Goal: Information Seeking & Learning: Find specific fact

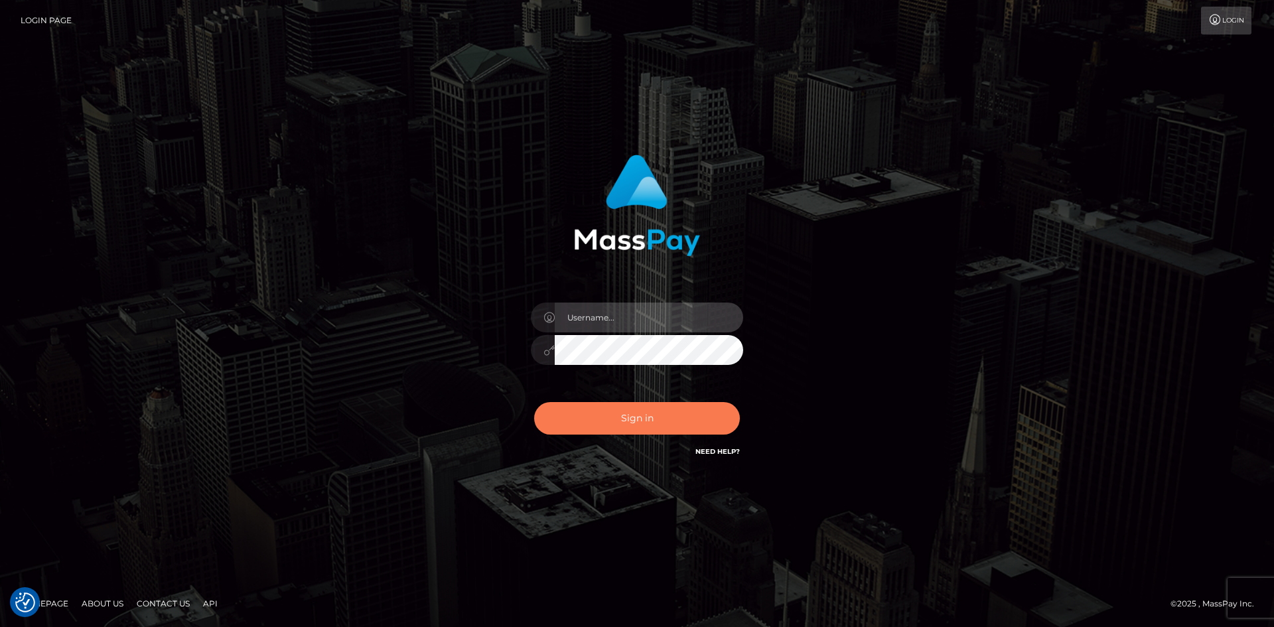
type input "alexstef"
click at [593, 409] on button "Sign in" at bounding box center [637, 418] width 206 height 33
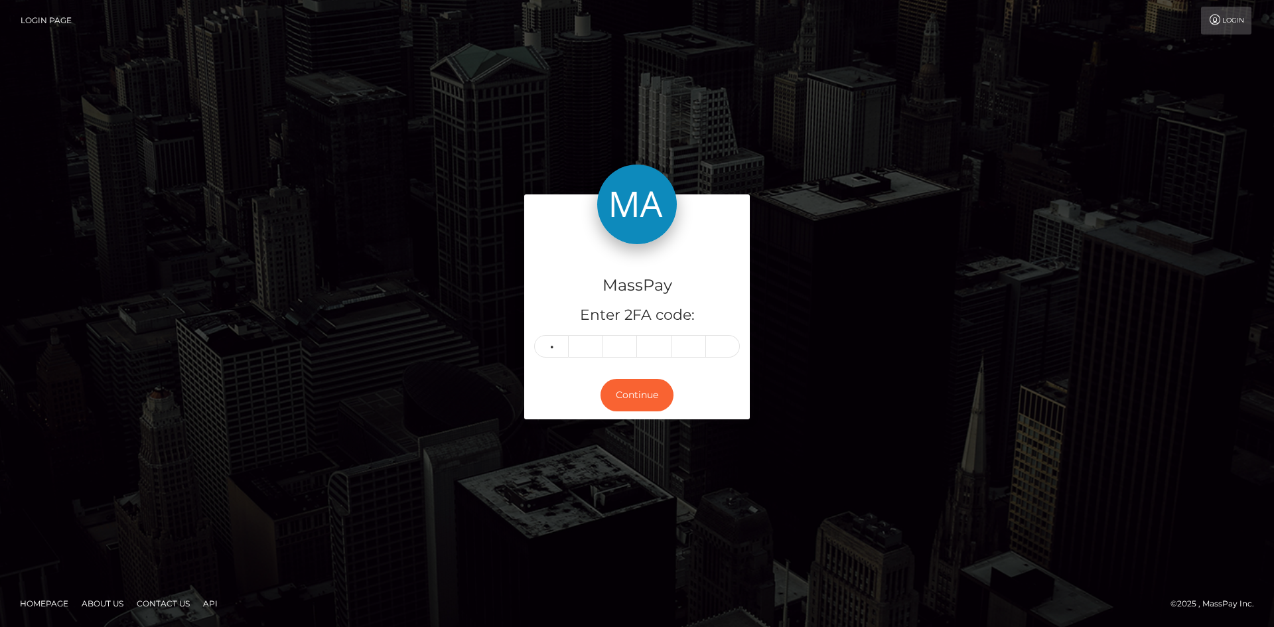
type input "5"
type input "2"
type input "9"
type input "8"
type input "5"
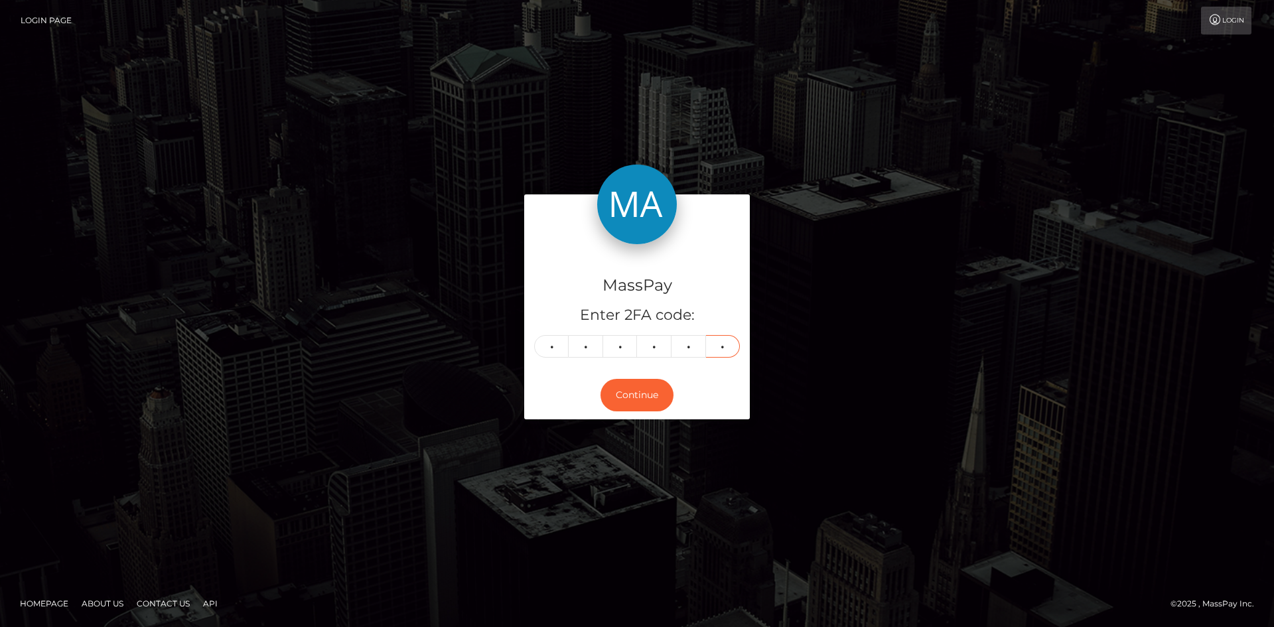
type input "4"
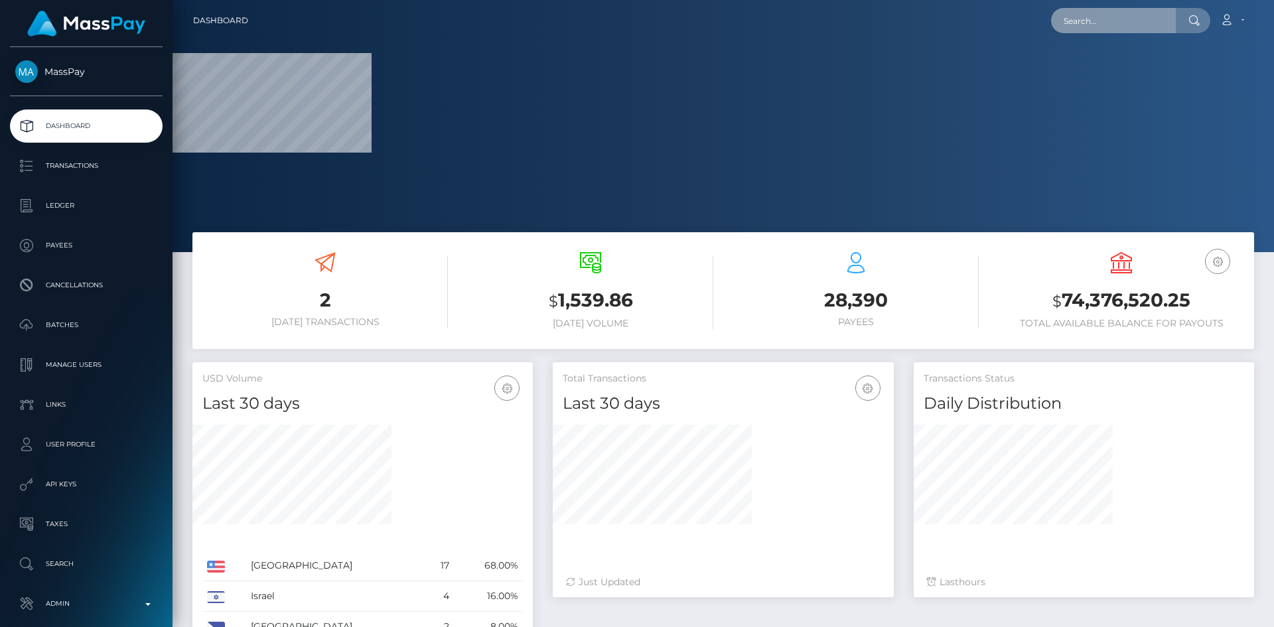
click at [1111, 11] on input "text" at bounding box center [1113, 20] width 125 height 25
paste input "pout_IbG3gPIxVK78r"
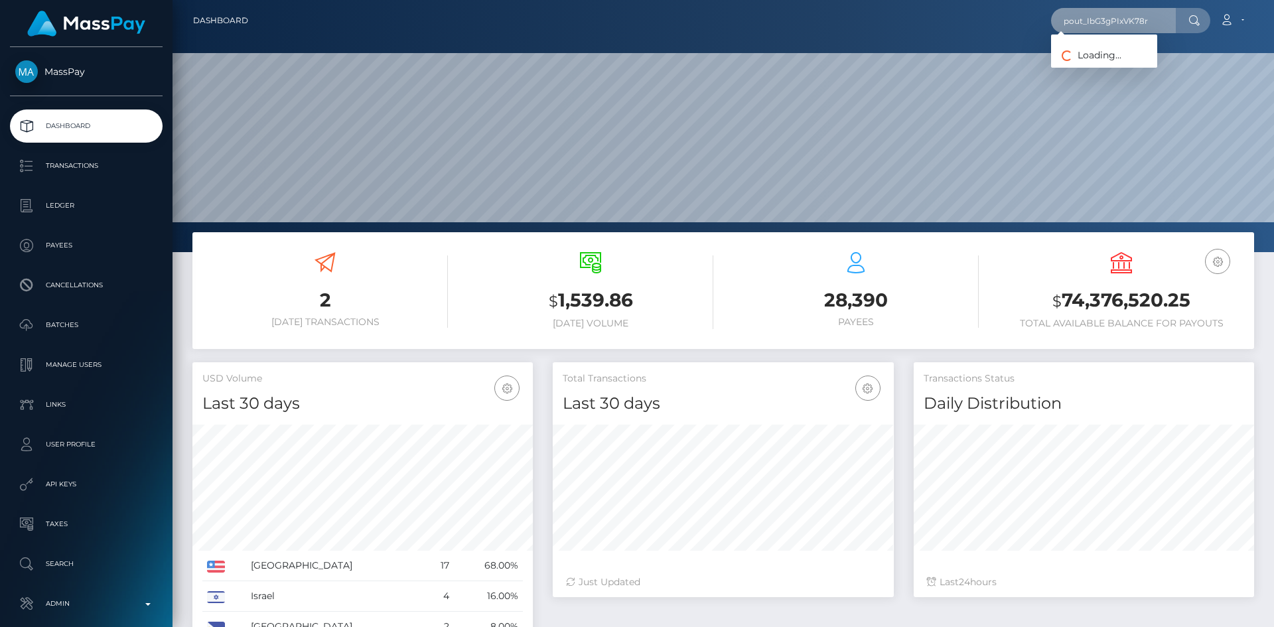
scroll to position [236, 341]
drag, startPoint x: 1105, startPoint y: 23, endPoint x: 1096, endPoint y: 23, distance: 8.7
click at [1106, 23] on input "pout_IbG3gPIxVK78r" at bounding box center [1113, 20] width 125 height 25
paste input "0519eb03-683f-11f0-a026-06178c1a380f"
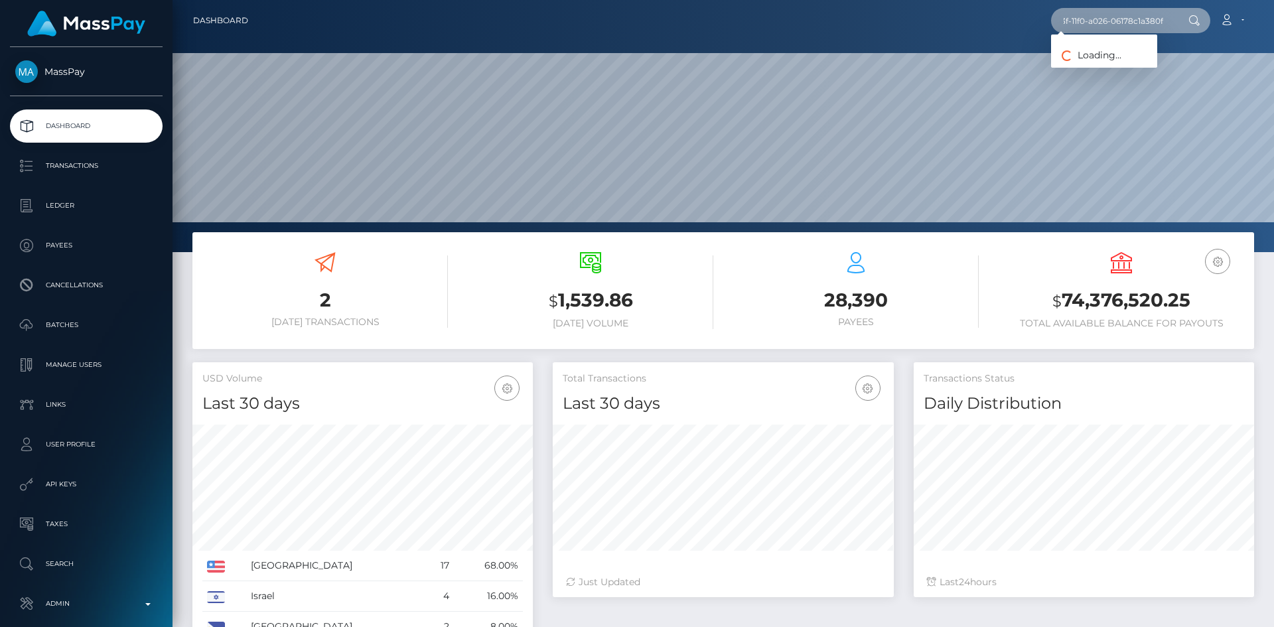
type input "0519eb03-683f-11f0-a026-06178c1a380f"
click at [1108, 64] on link "Jimi Inc." at bounding box center [1104, 68] width 106 height 25
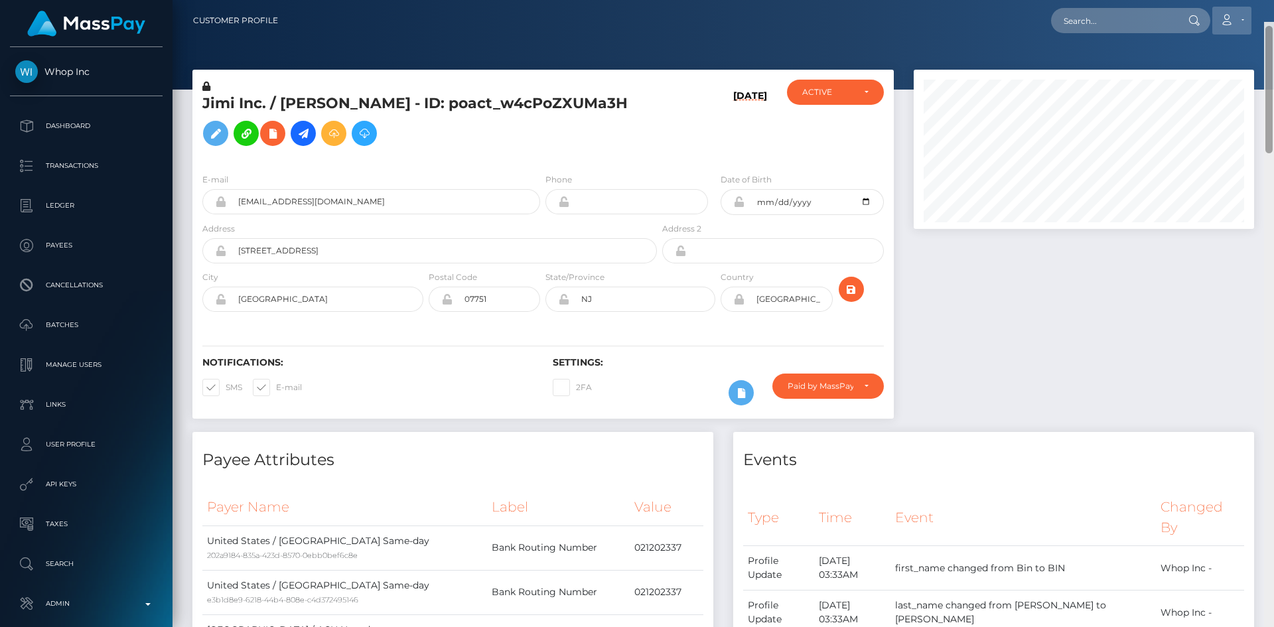
drag, startPoint x: 1270, startPoint y: 94, endPoint x: 1214, endPoint y: 29, distance: 85.7
click at [1261, 34] on div "Customer Profile Loading... Loading..." at bounding box center [724, 313] width 1102 height 627
drag, startPoint x: 577, startPoint y: 108, endPoint x: 403, endPoint y: 112, distance: 173.9
click at [403, 112] on h5 "Jimi Inc. / [PERSON_NAME] - ID: poact_w4cPoZXUMa3H" at bounding box center [425, 123] width 447 height 59
copy h5 "poact_w4cPoZXUMa3H"
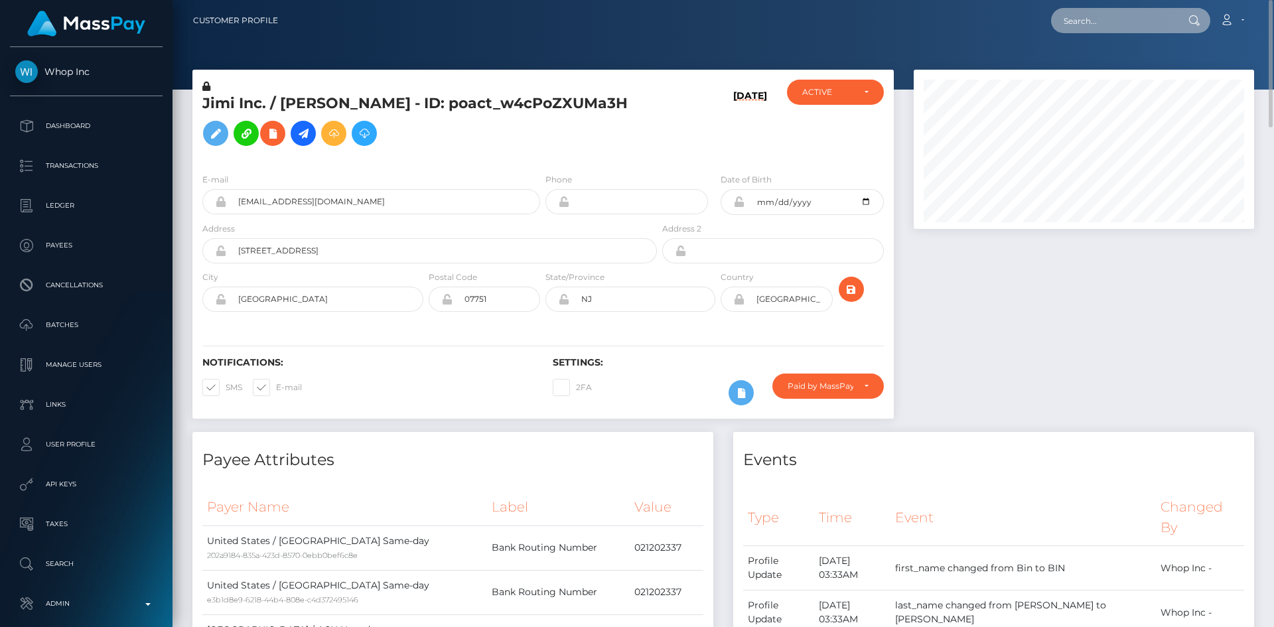
click at [1117, 15] on input "text" at bounding box center [1113, 20] width 125 height 25
paste input "pout_NLEuYDyqRF13c"
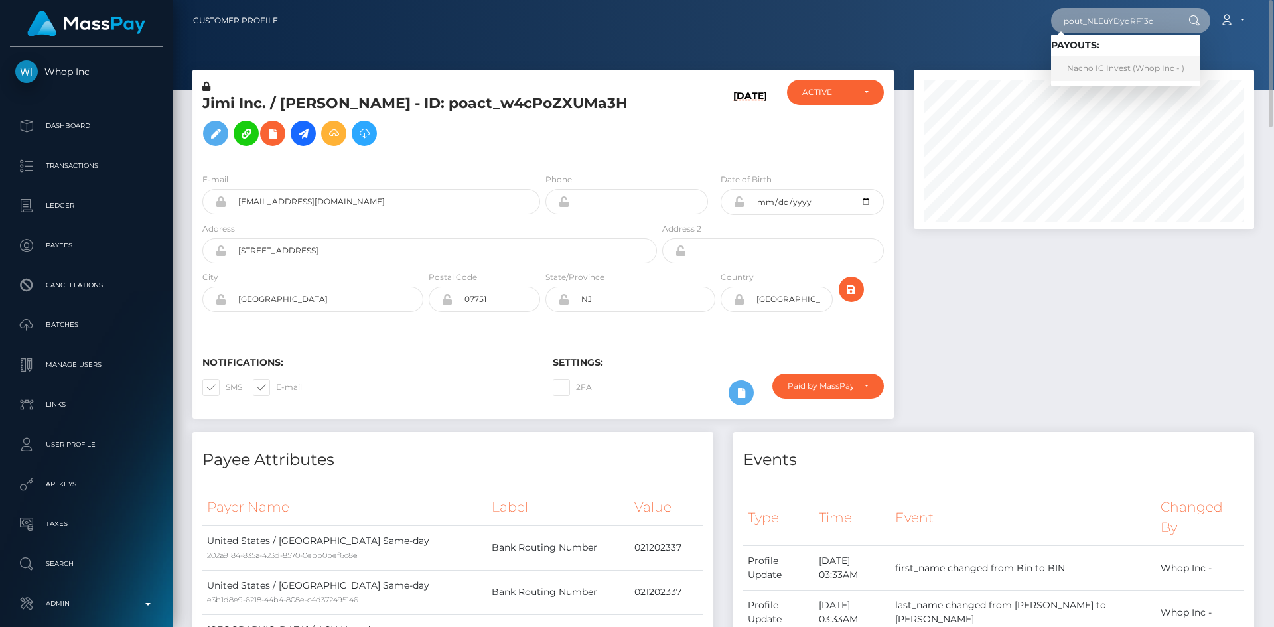
type input "pout_NLEuYDyqRF13c"
click at [1102, 63] on link "Nacho IC Invest (Whop Inc - )" at bounding box center [1125, 68] width 149 height 25
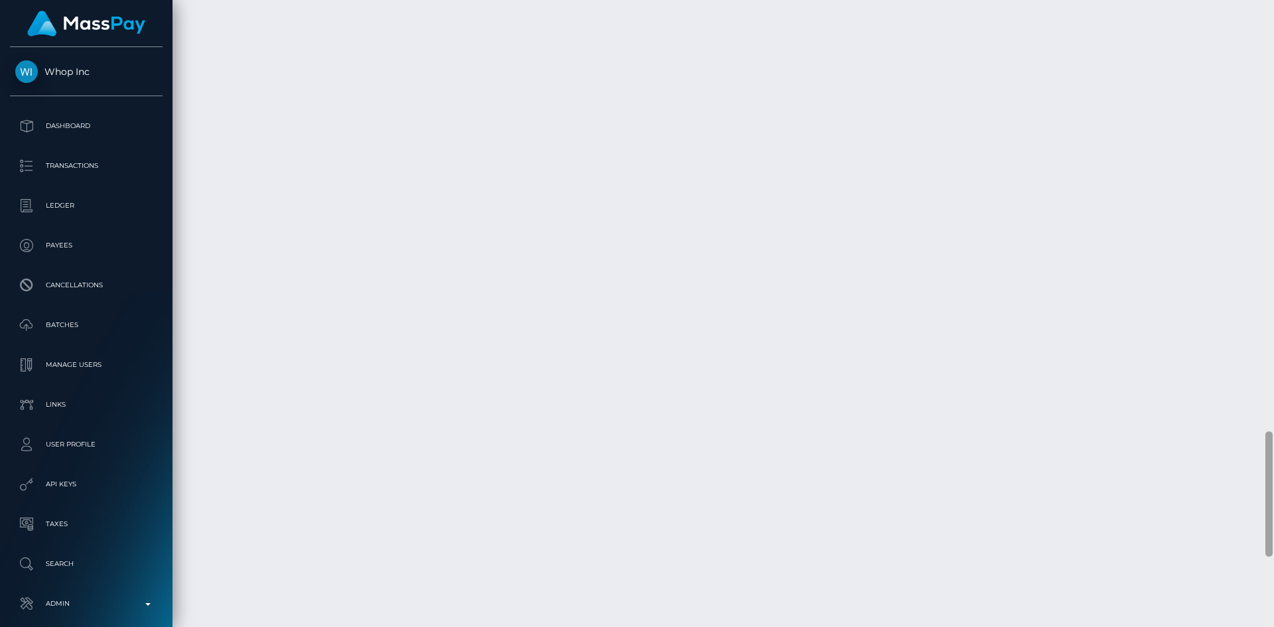
scroll to position [2151, 0]
click at [1269, 470] on div at bounding box center [1268, 493] width 7 height 125
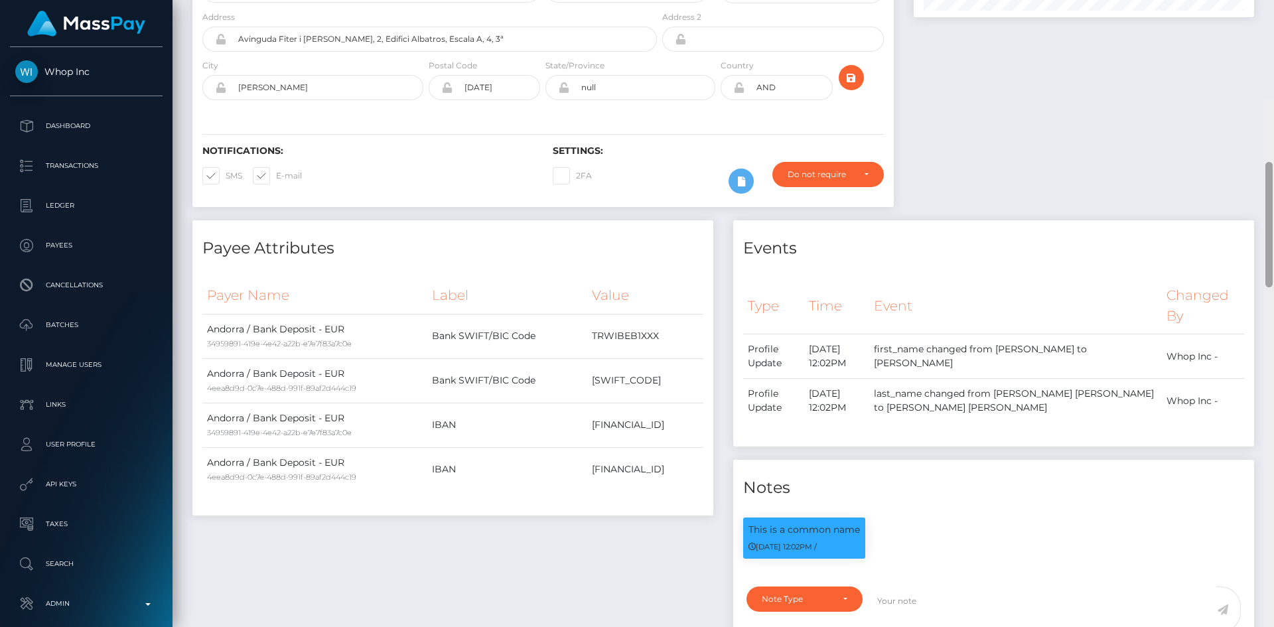
scroll to position [0, 0]
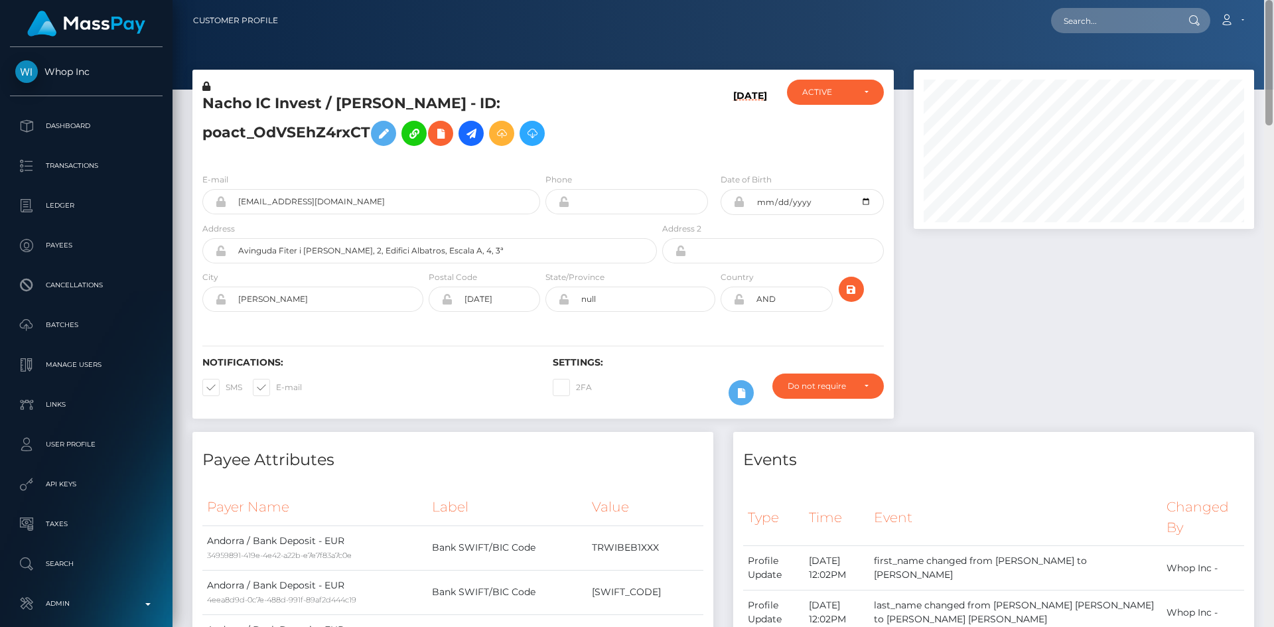
drag, startPoint x: 1269, startPoint y: 478, endPoint x: 1272, endPoint y: -55, distance: 532.9
click at [1272, 0] on html "Whop Inc Dashboard Transactions Ledger Payees Cancellations Links" at bounding box center [637, 313] width 1274 height 627
click at [1110, 26] on input "text" at bounding box center [1113, 20] width 125 height 25
paste input "sharminpp1c@gmail.com"
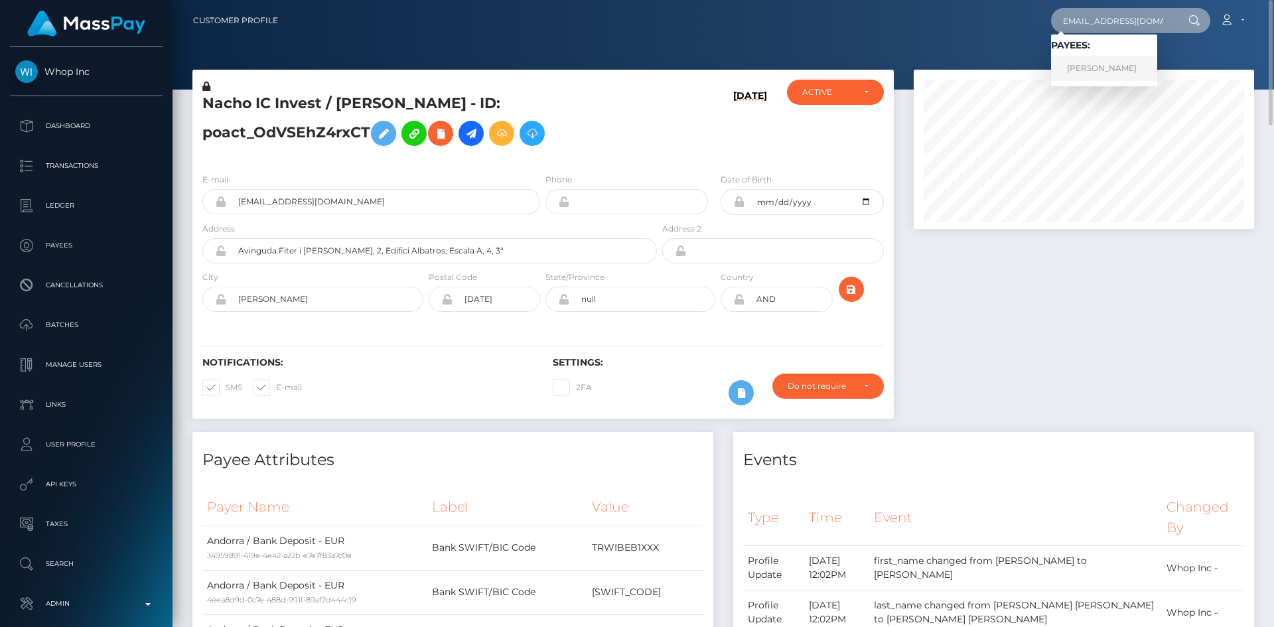
type input "sharminpp1c@gmail.com"
click at [1111, 72] on link "Sharmin Akter" at bounding box center [1104, 68] width 106 height 25
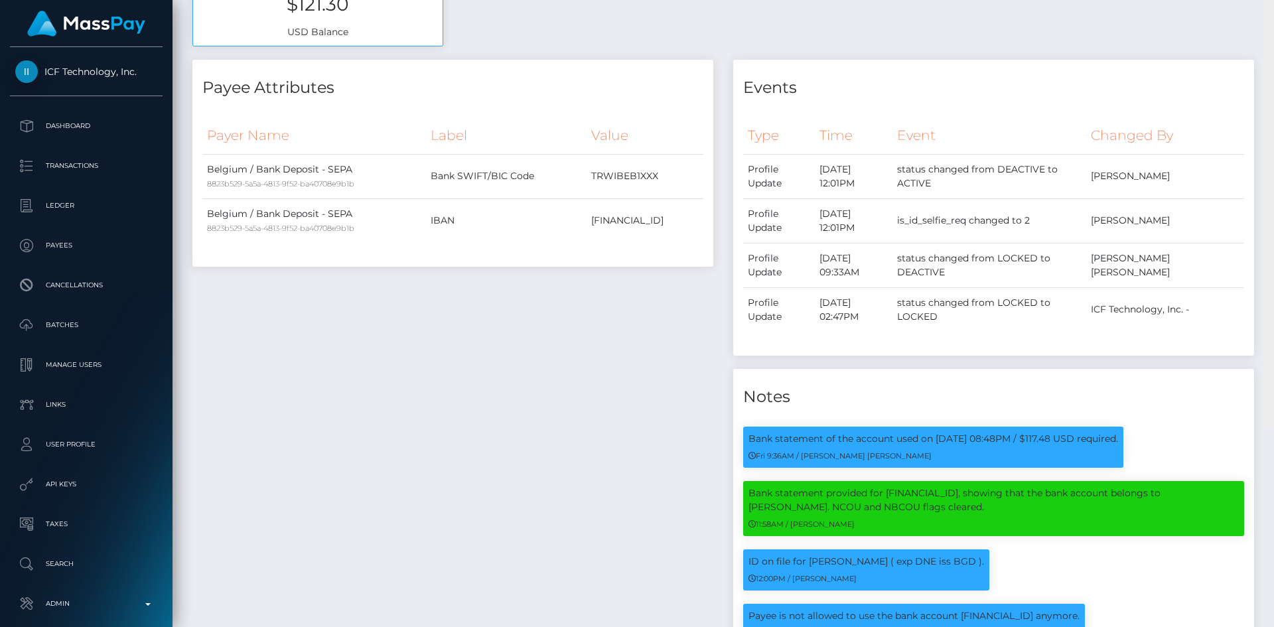
scroll to position [159, 341]
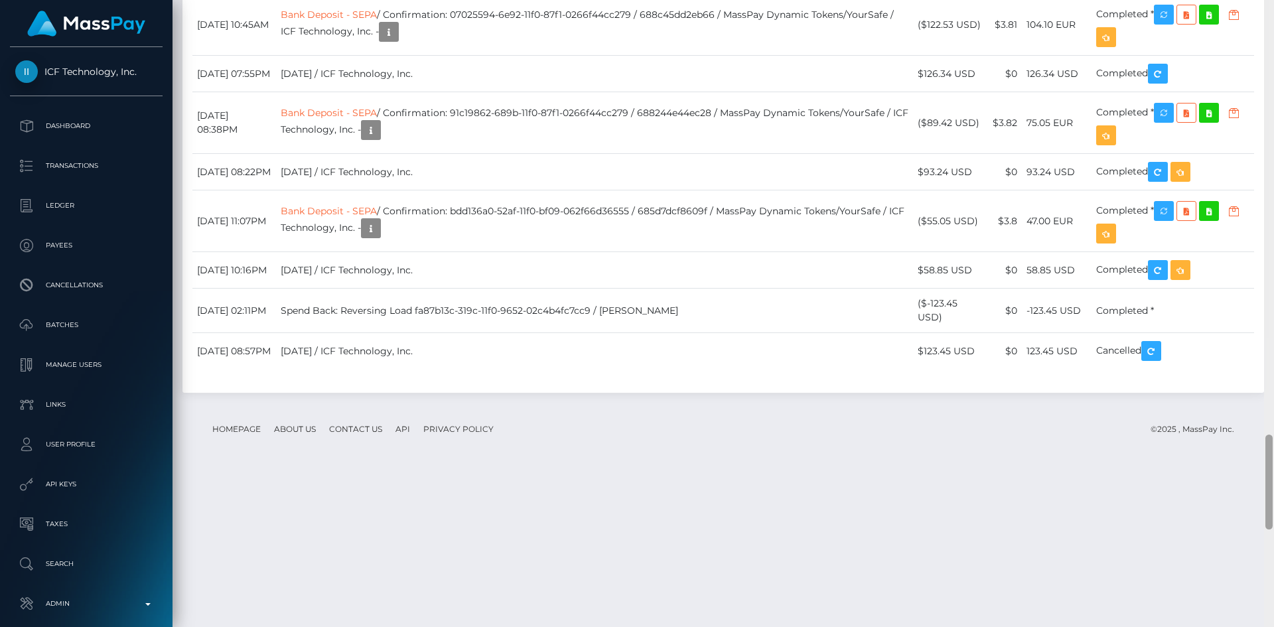
click at [1242, 504] on div "Customer Profile Loading... Loading..." at bounding box center [724, 313] width 1102 height 627
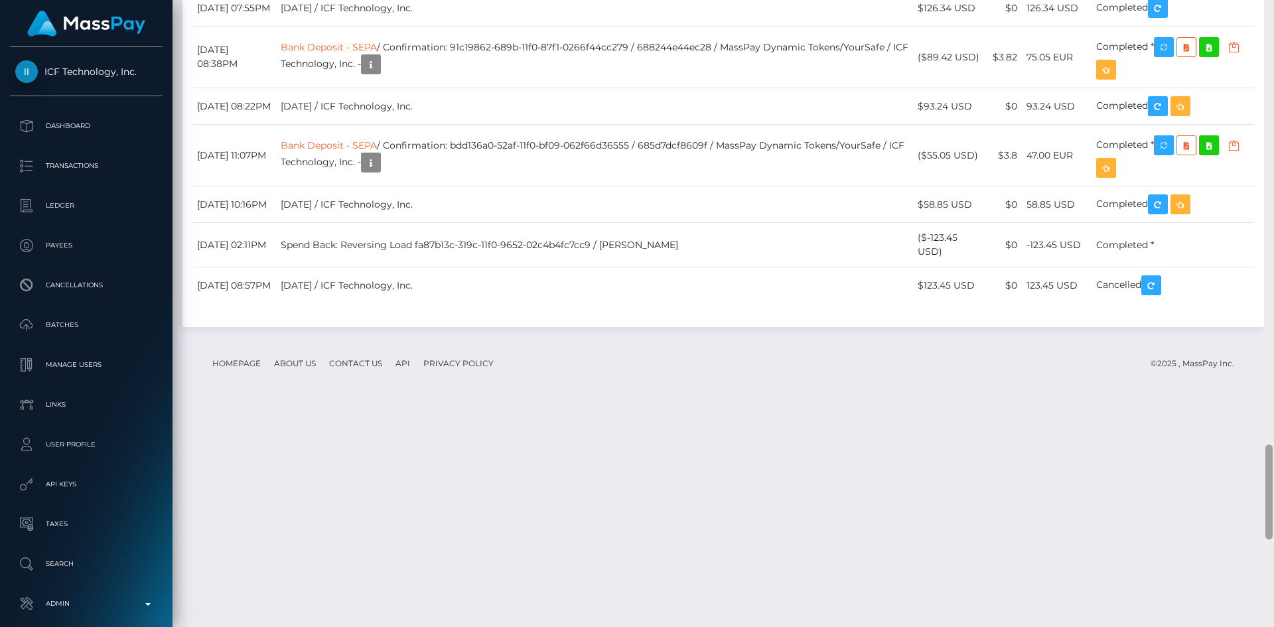
scroll to position [2984, 0]
drag, startPoint x: 1269, startPoint y: 484, endPoint x: 1257, endPoint y: 502, distance: 22.1
click at [1258, 502] on div "Customer Profile Loading... Loading..." at bounding box center [724, 313] width 1102 height 627
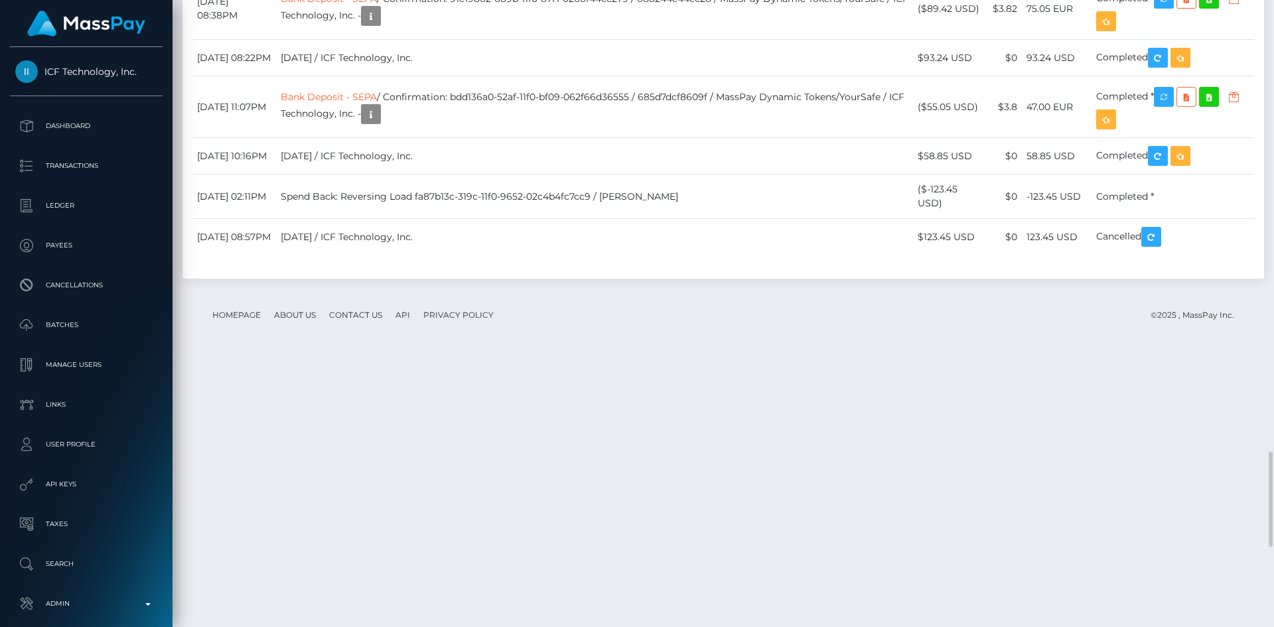
scroll to position [159, 341]
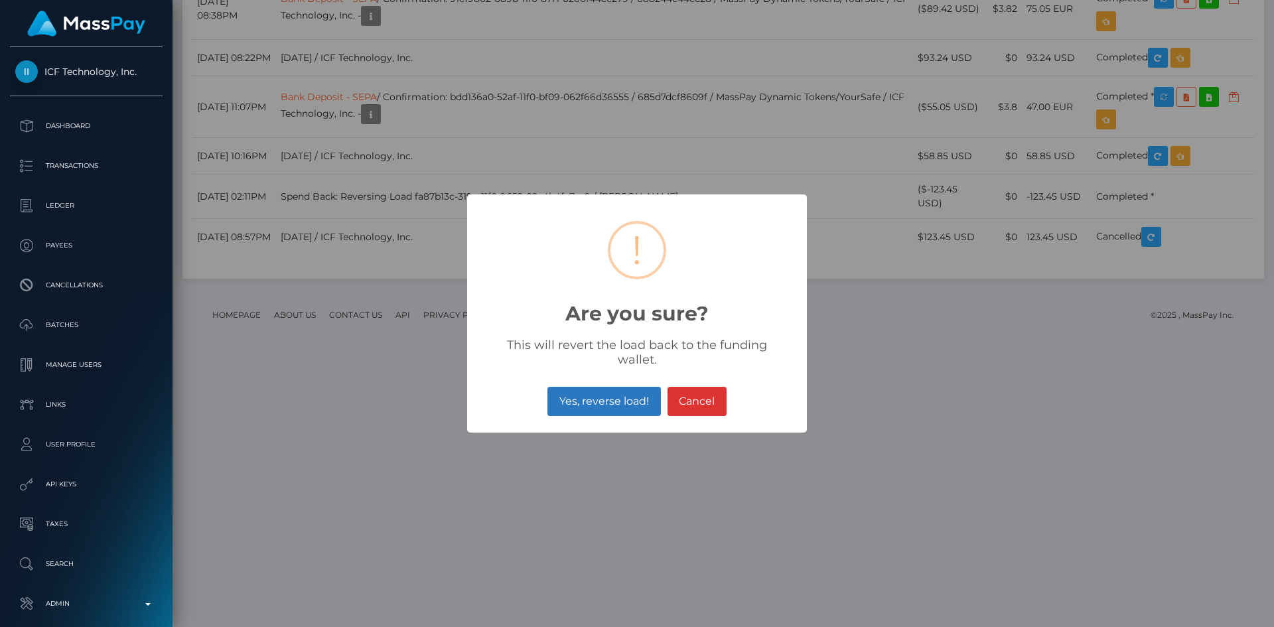
click at [609, 402] on button "Yes, reverse load!" at bounding box center [603, 401] width 113 height 29
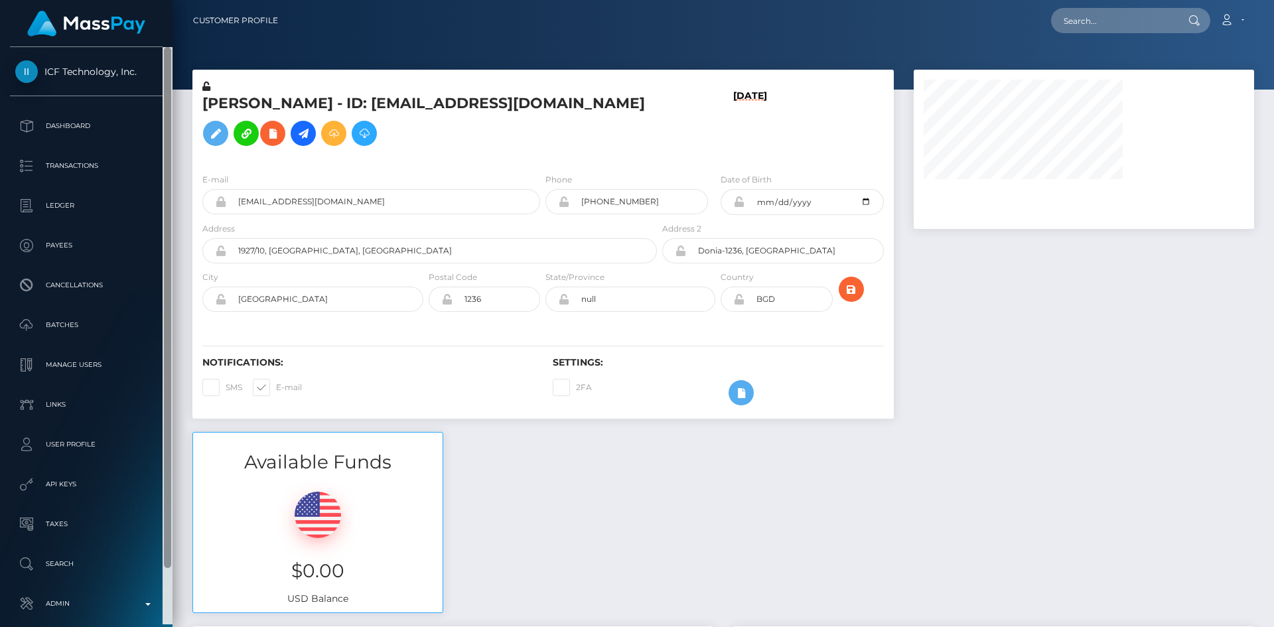
scroll to position [62, 0]
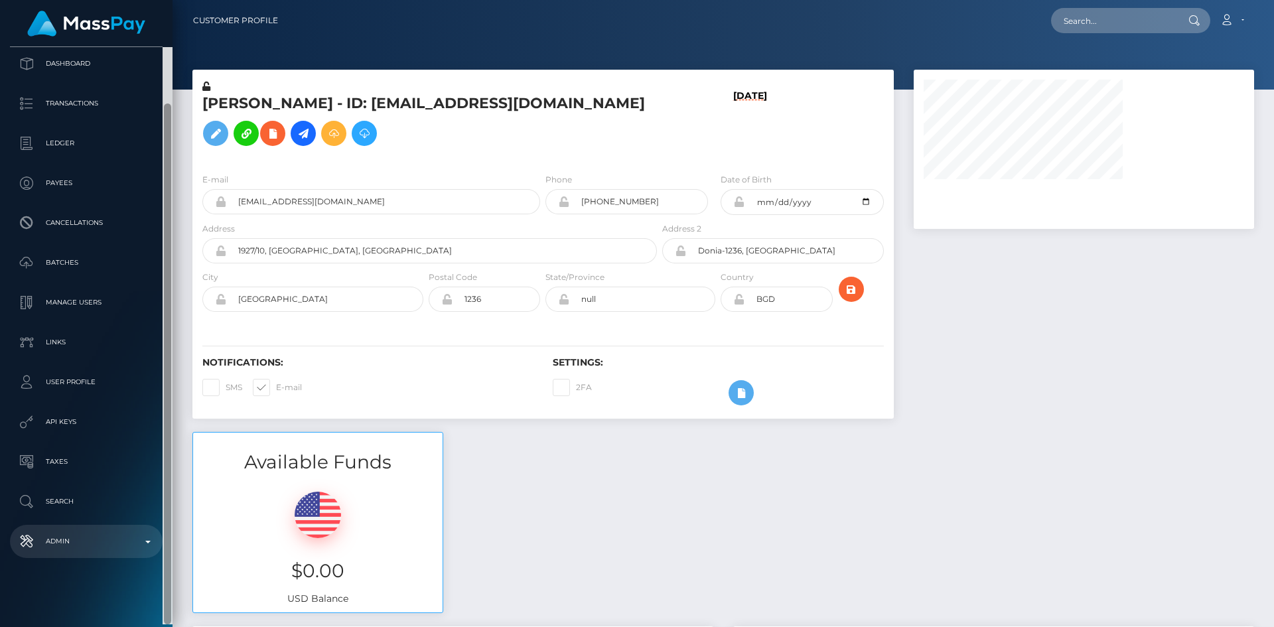
drag, startPoint x: 168, startPoint y: 376, endPoint x: 146, endPoint y: 537, distance: 162.7
click at [171, 527] on div at bounding box center [168, 335] width 10 height 577
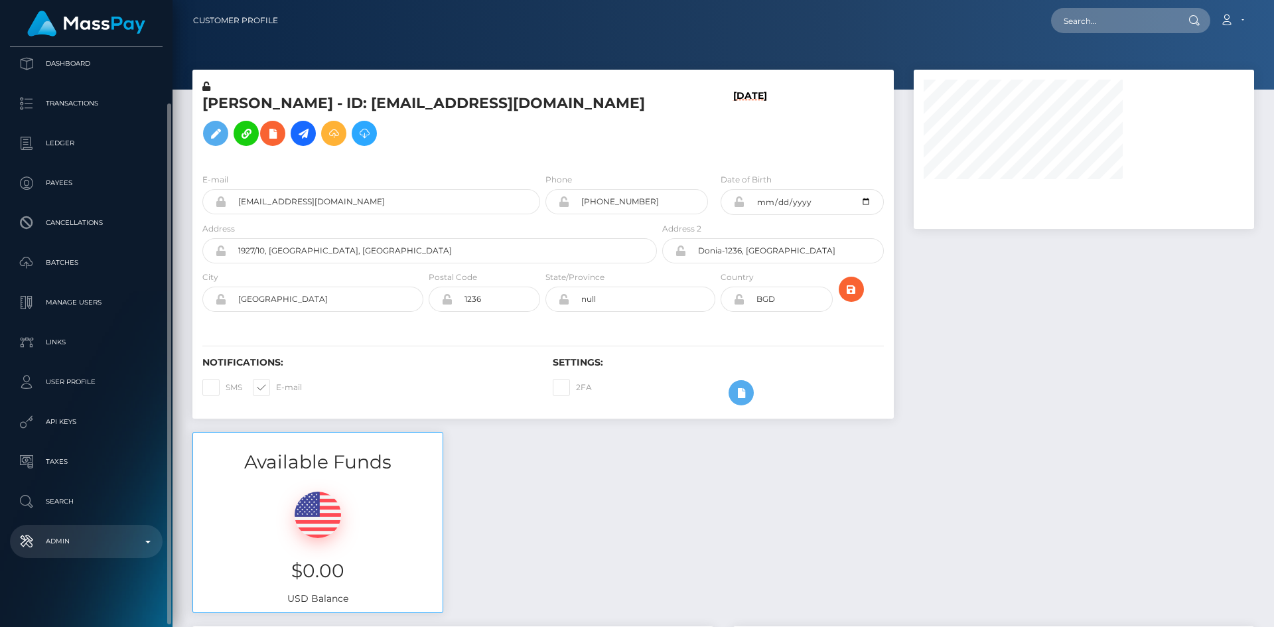
click at [78, 545] on p "Admin" at bounding box center [86, 542] width 142 height 20
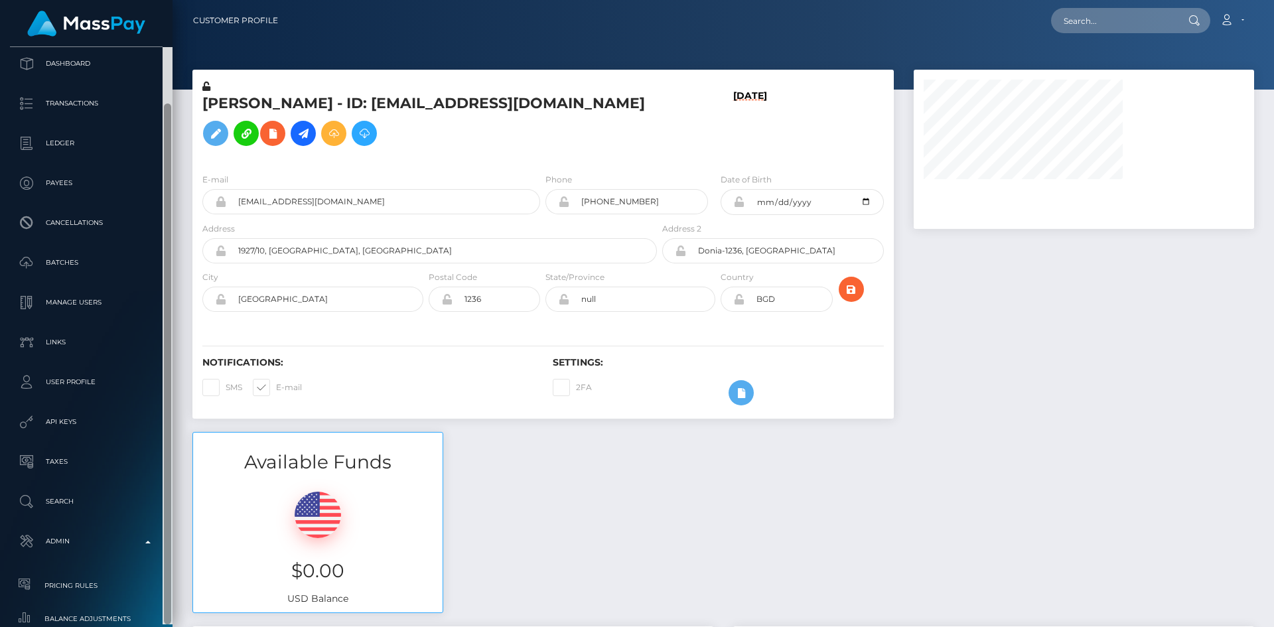
select select
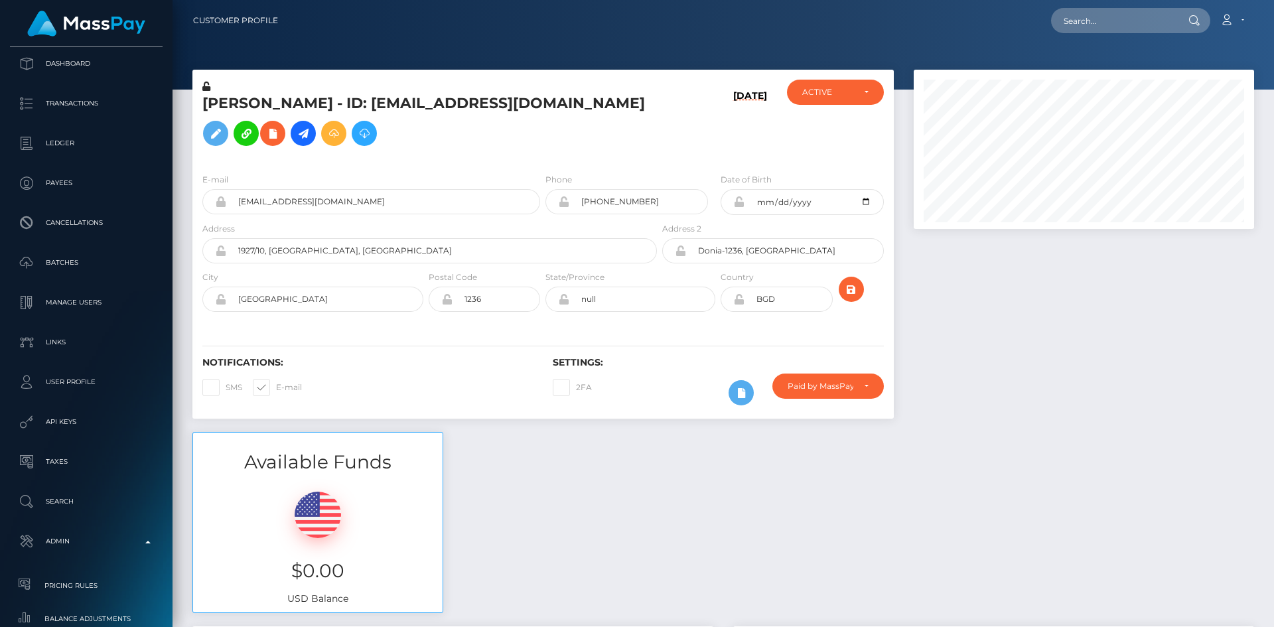
scroll to position [159, 341]
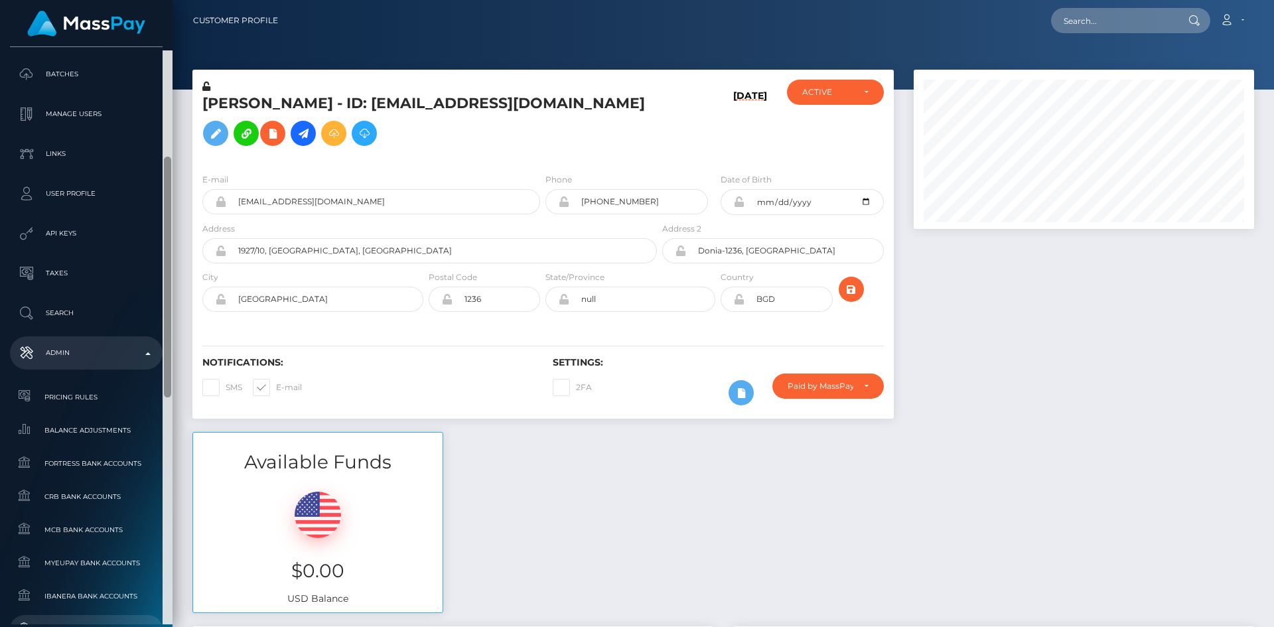
drag, startPoint x: 166, startPoint y: 446, endPoint x: 161, endPoint y: 620, distance: 174.6
click at [161, 620] on div "ICF Technology, Inc. Dashboard Transactions Ledger Payees Cancellations Links" at bounding box center [86, 335] width 173 height 577
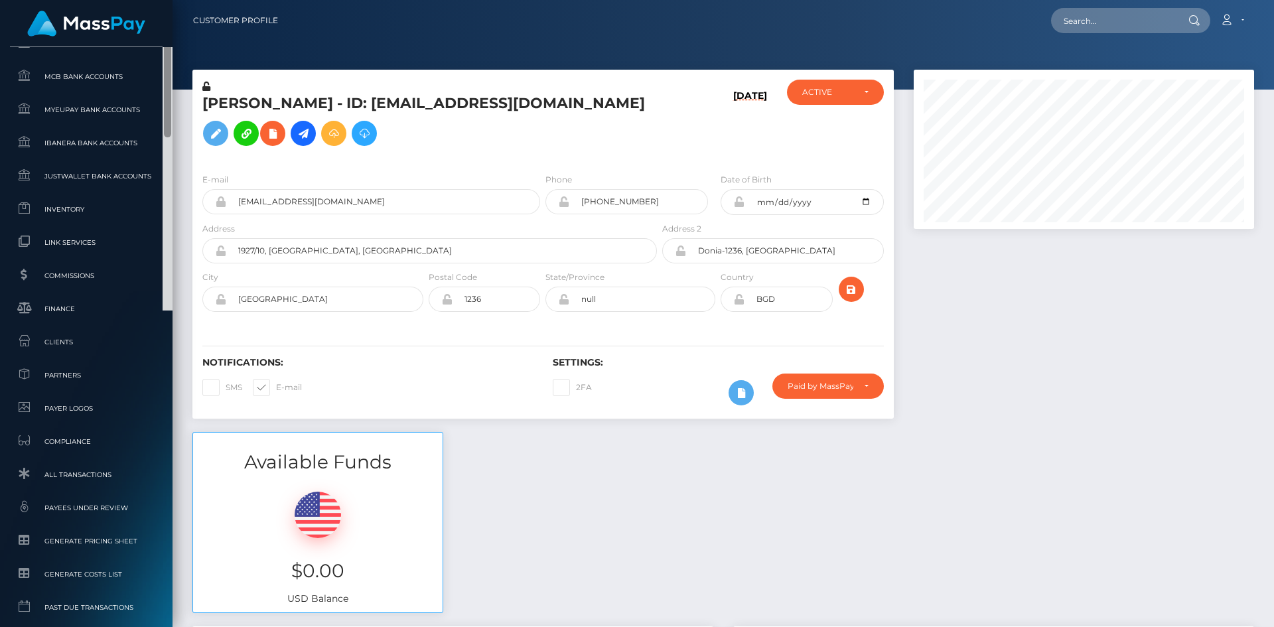
scroll to position [804, 0]
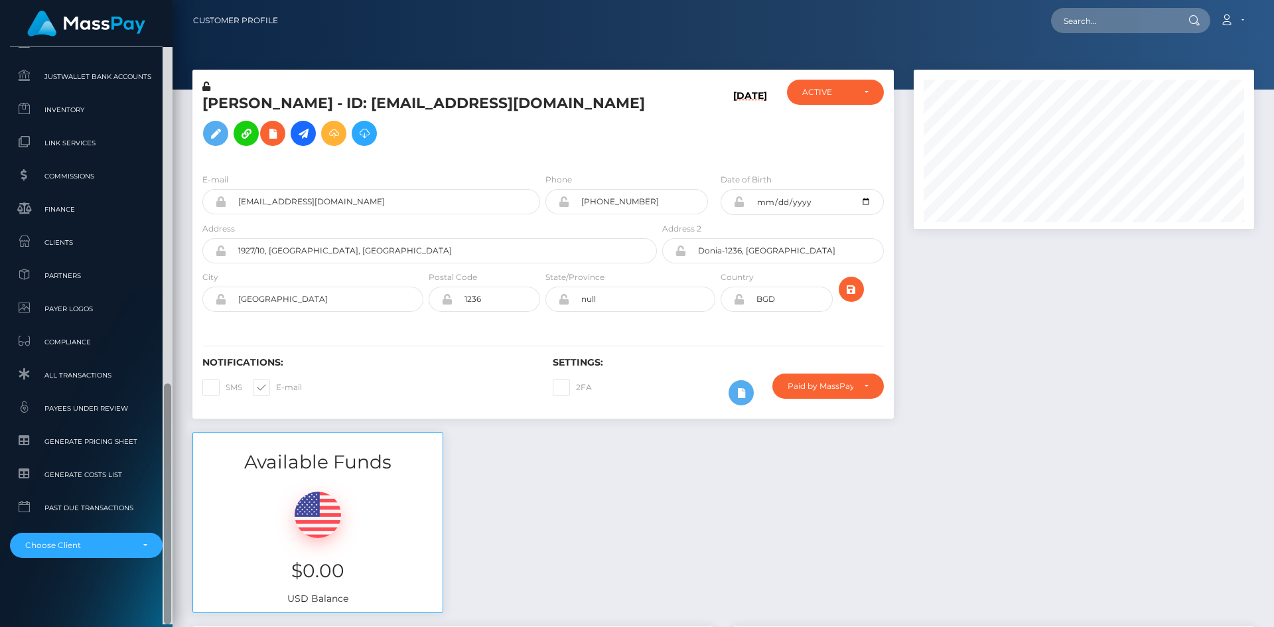
drag, startPoint x: 169, startPoint y: 403, endPoint x: 150, endPoint y: 650, distance: 247.5
click at [150, 626] on html "ICF Technology, Inc. Dashboard Transactions Ledger Payees Batches" at bounding box center [637, 313] width 1274 height 627
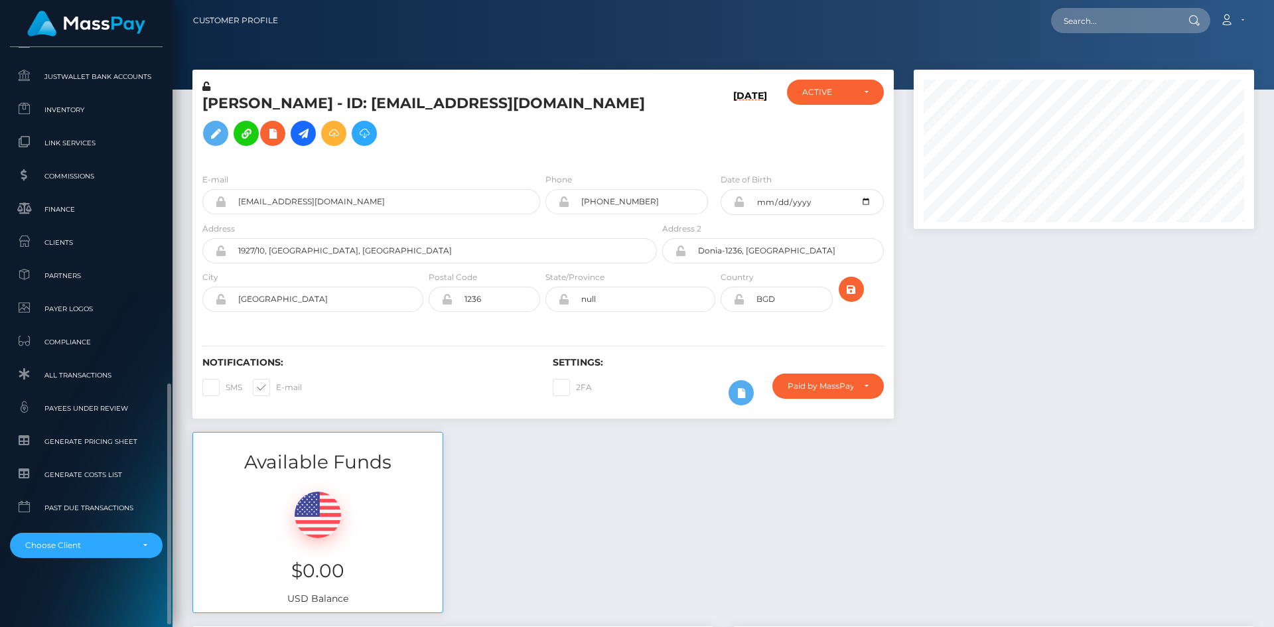
click at [74, 563] on div "ICF Technology, Inc. Dashboard Transactions Ledger Payees Cancellations Links" at bounding box center [86, 335] width 173 height 577
click at [70, 545] on div "Choose Client" at bounding box center [78, 545] width 107 height 11
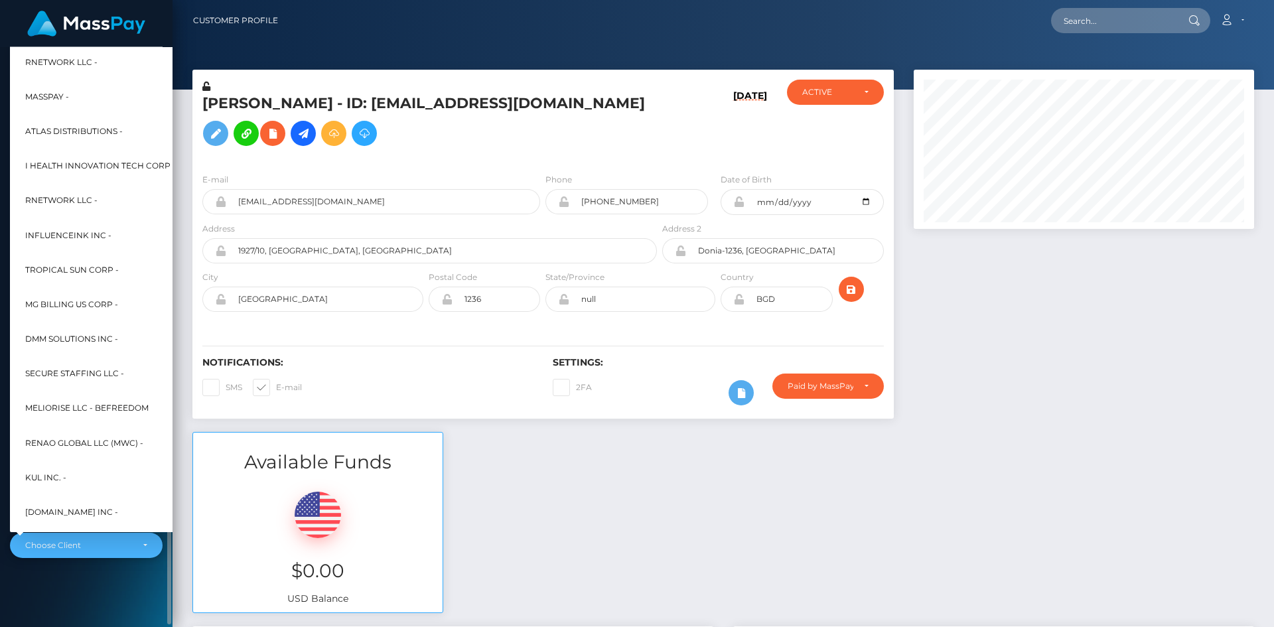
scroll to position [648, 0]
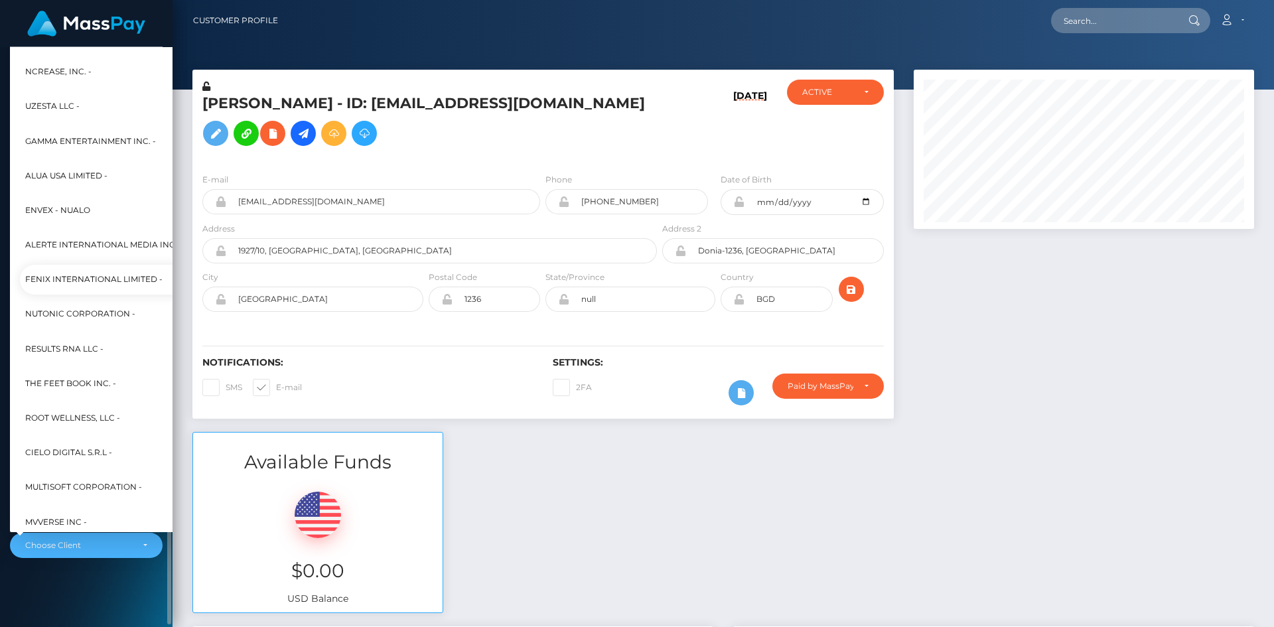
click at [88, 279] on span "Fenix International Limited -" at bounding box center [93, 279] width 137 height 17
select select "26"
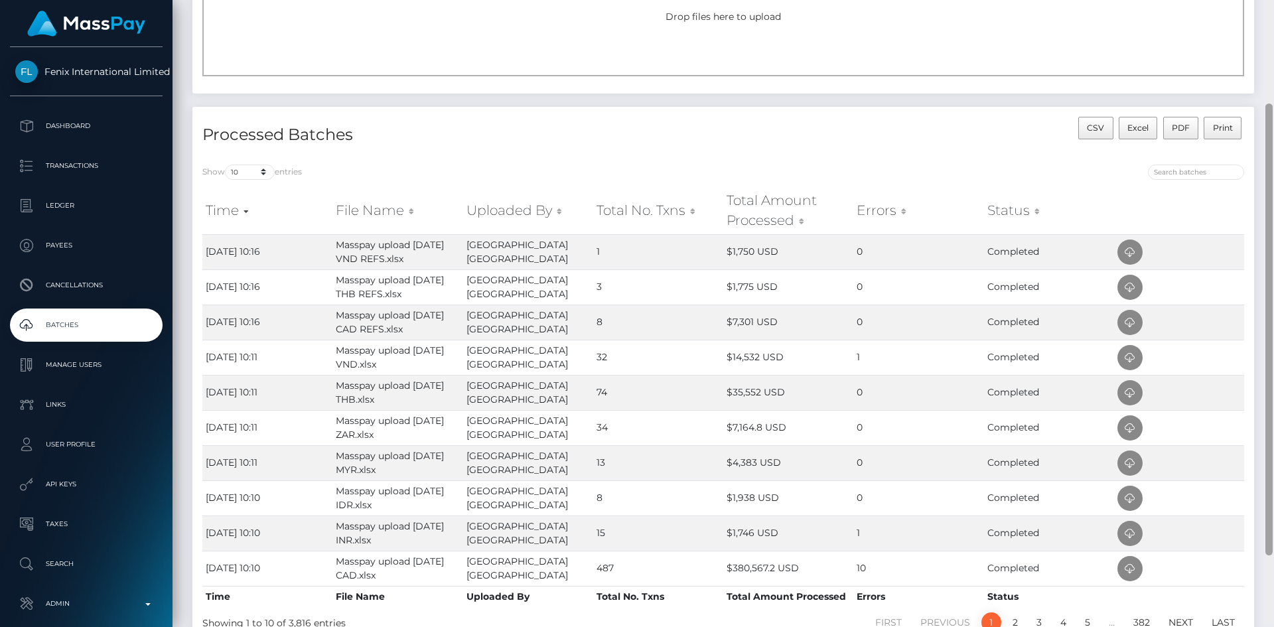
scroll to position [151, 0]
drag, startPoint x: 1269, startPoint y: 111, endPoint x: 1273, endPoint y: 215, distance: 104.3
click at [1273, 215] on div at bounding box center [1269, 313] width 10 height 627
click at [257, 166] on select "10 25 50 All" at bounding box center [250, 171] width 50 height 15
select select "25"
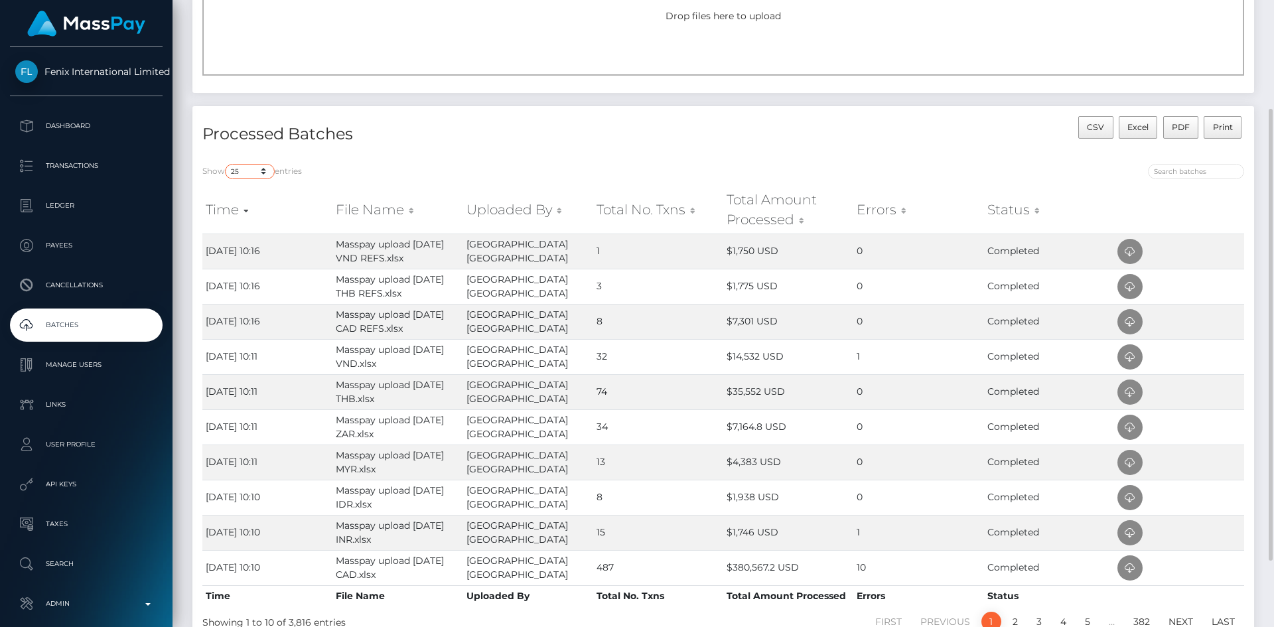
click at [226, 164] on select "10 25 50 All" at bounding box center [250, 171] width 50 height 15
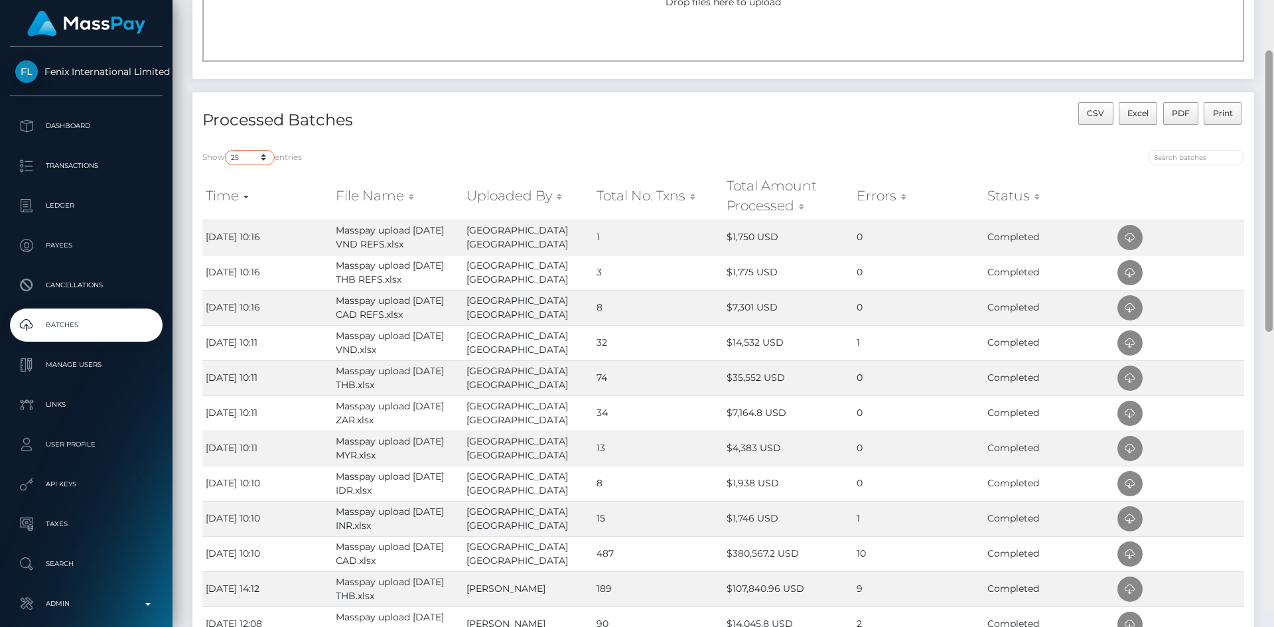
scroll to position [172, 0]
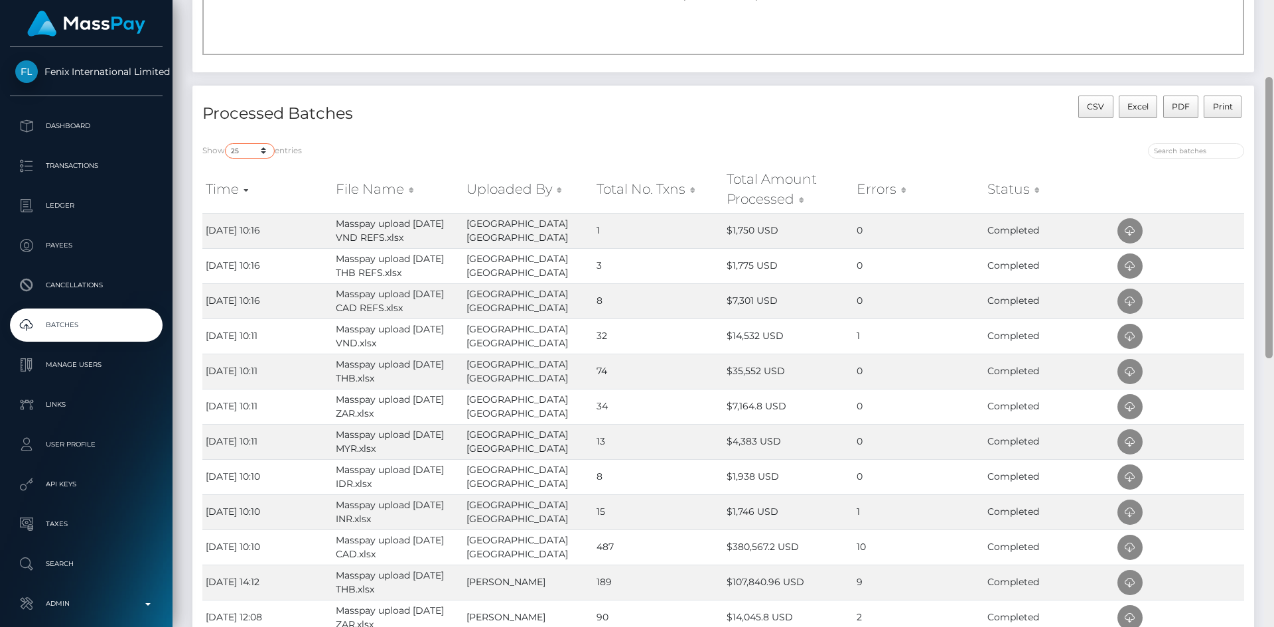
drag, startPoint x: 1266, startPoint y: 194, endPoint x: 1268, endPoint y: 209, distance: 14.7
click at [1268, 209] on div at bounding box center [1268, 217] width 7 height 281
click at [1131, 545] on icon at bounding box center [1130, 547] width 16 height 17
click at [1128, 513] on icon at bounding box center [1130, 512] width 16 height 17
click at [1127, 333] on icon at bounding box center [1130, 336] width 16 height 17
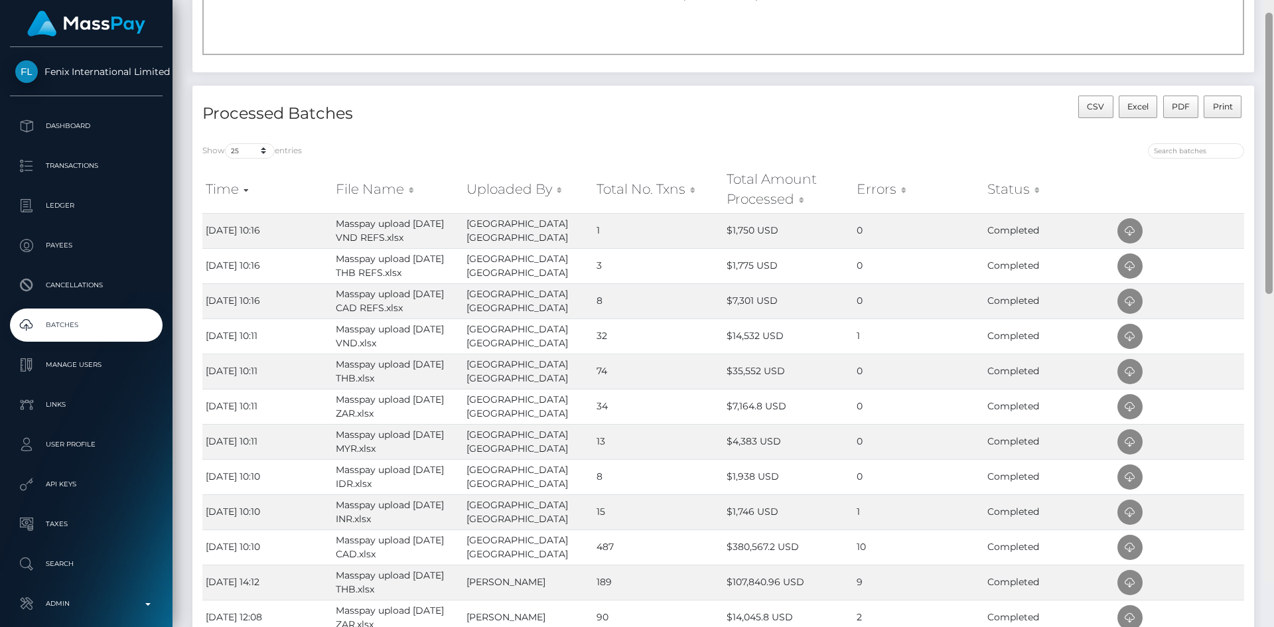
scroll to position [0, 0]
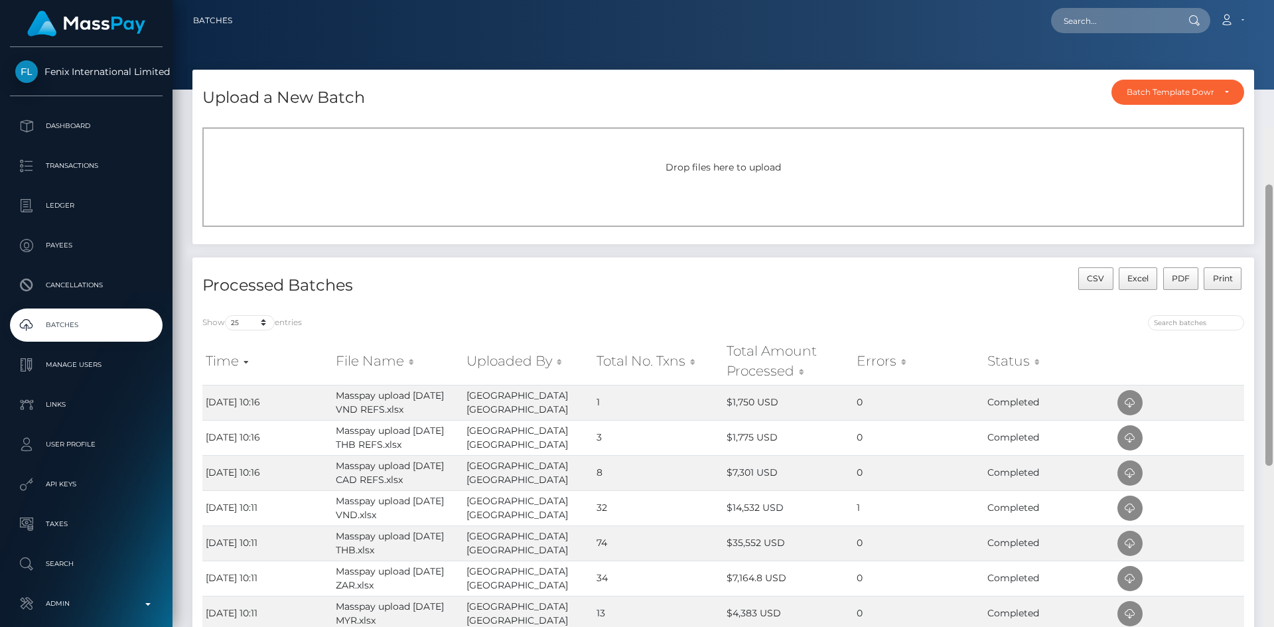
drag, startPoint x: 1269, startPoint y: 322, endPoint x: 1273, endPoint y: 64, distance: 257.5
click at [1273, 127] on div at bounding box center [1269, 440] width 10 height 627
click at [1123, 25] on input "text" at bounding box center [1113, 20] width 125 height 25
paste input "367261649"
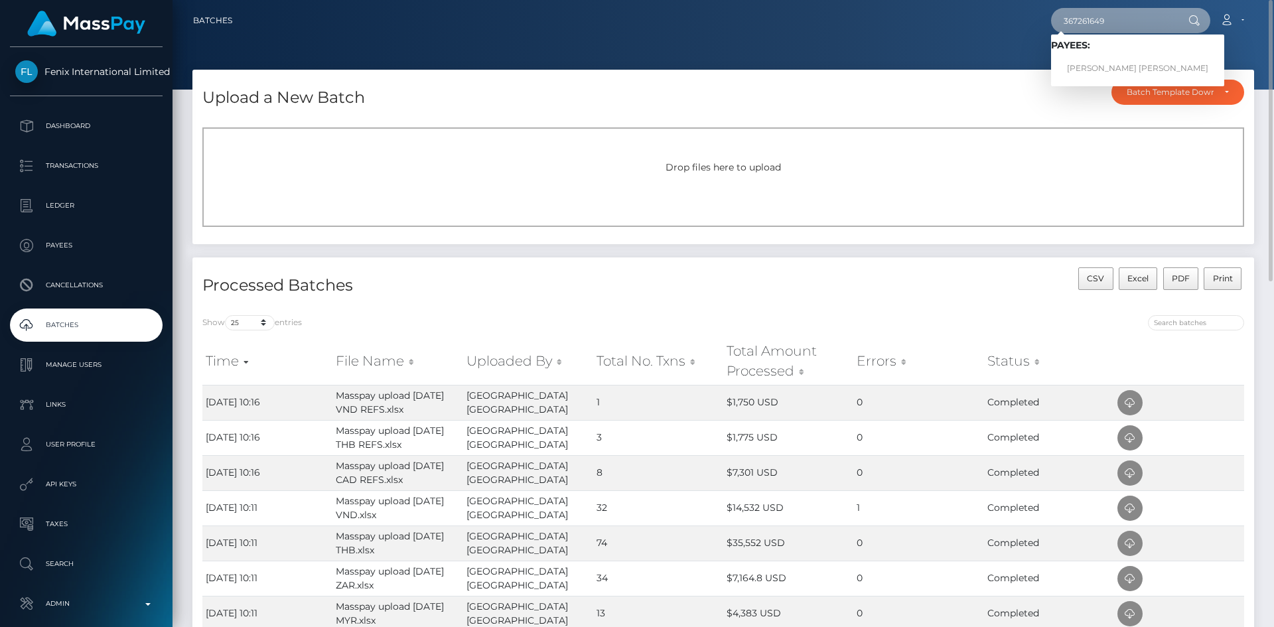
type input "367261649"
click at [1127, 54] on span "Payees: THI THUY VY NGUYEN" at bounding box center [1137, 60] width 173 height 41
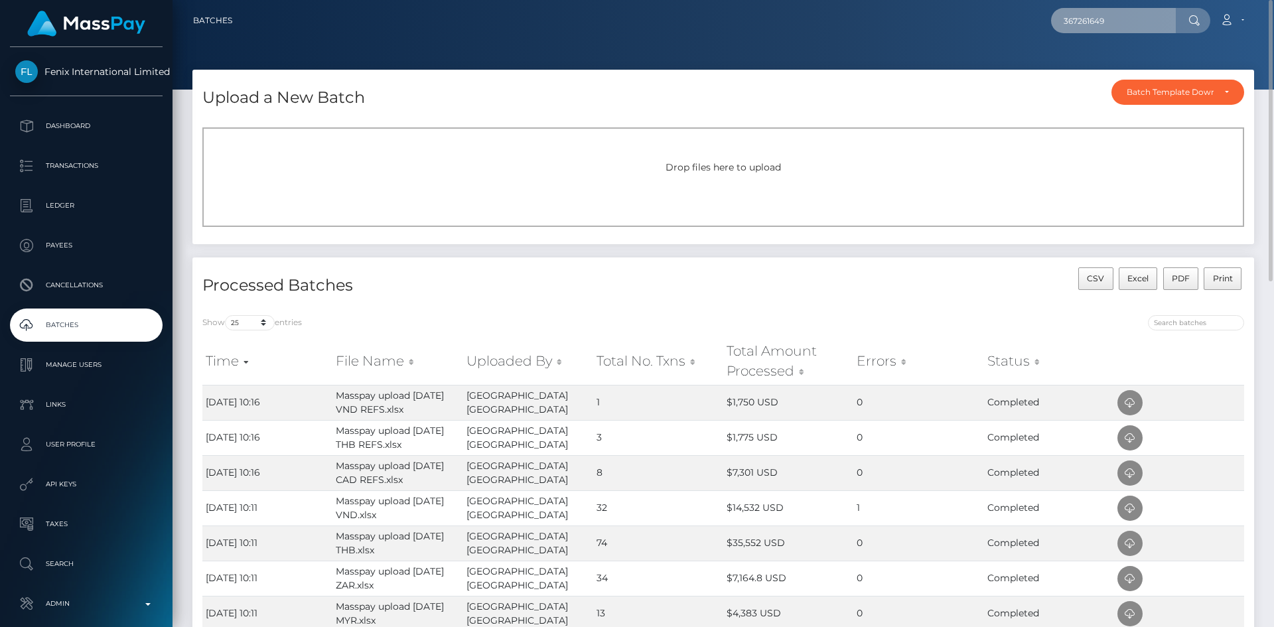
click at [1102, 27] on input "367261649" at bounding box center [1113, 20] width 125 height 25
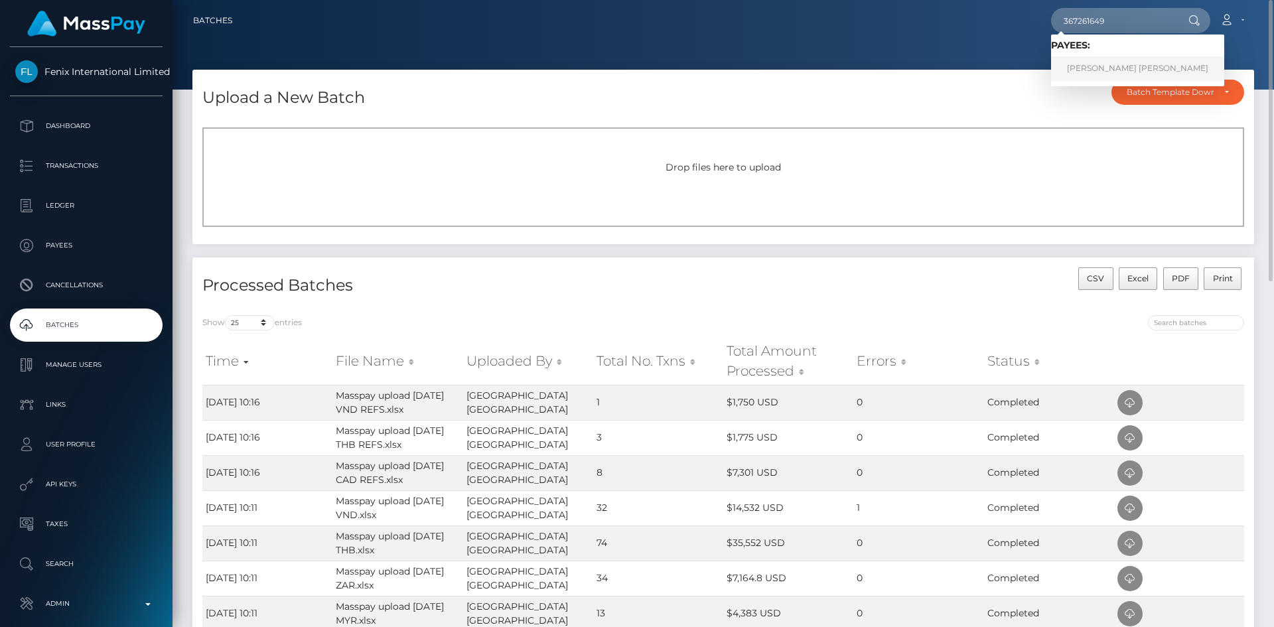
click at [1087, 69] on link "THI THUY VY NGUYEN" at bounding box center [1137, 68] width 173 height 25
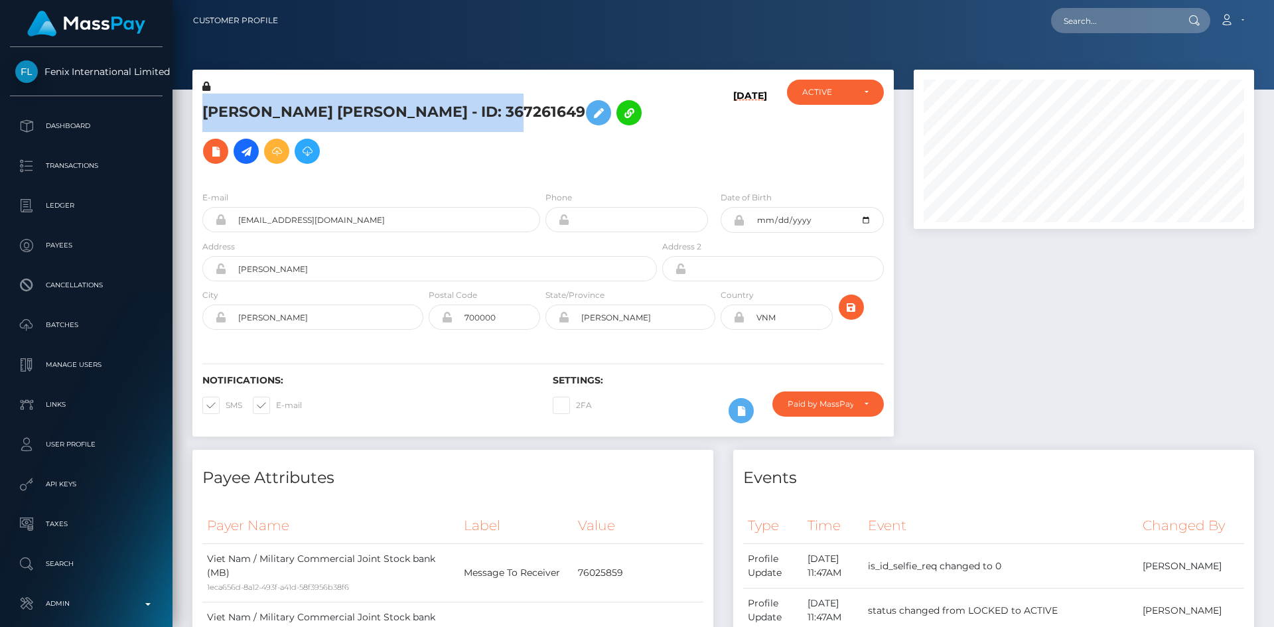
scroll to position [159, 341]
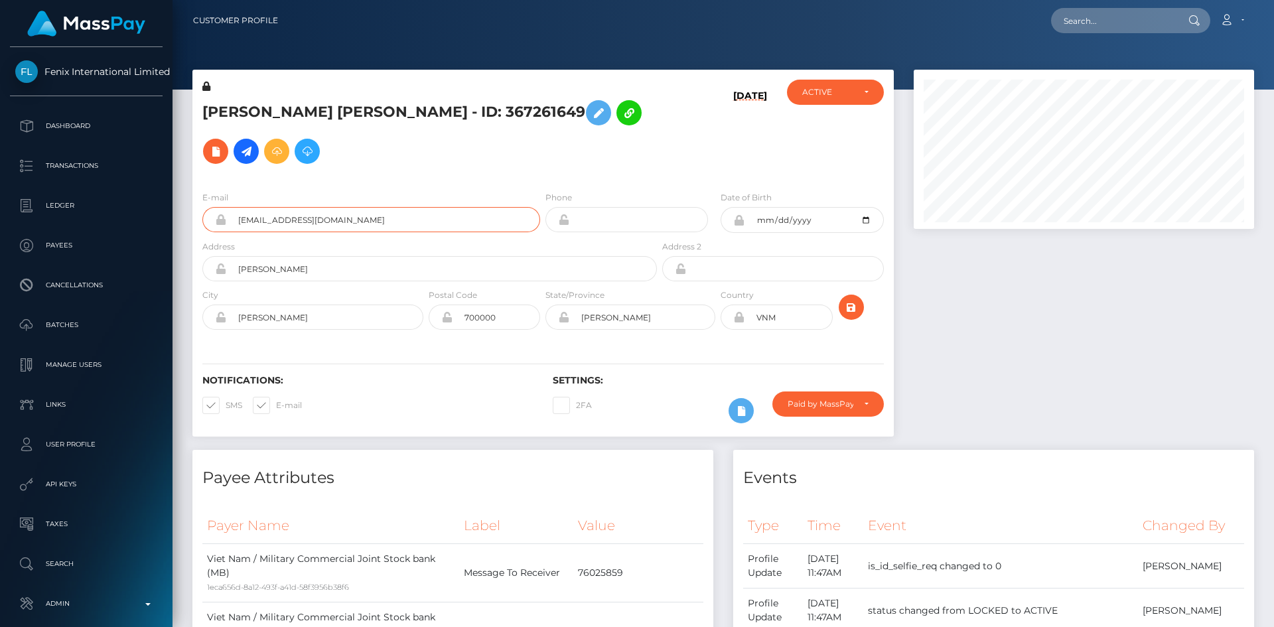
click at [386, 224] on input "nguyenthithuyvy1406@gmail.com" at bounding box center [383, 219] width 314 height 25
click at [1088, 20] on input "text" at bounding box center [1113, 20] width 125 height 25
paste input "377172183"
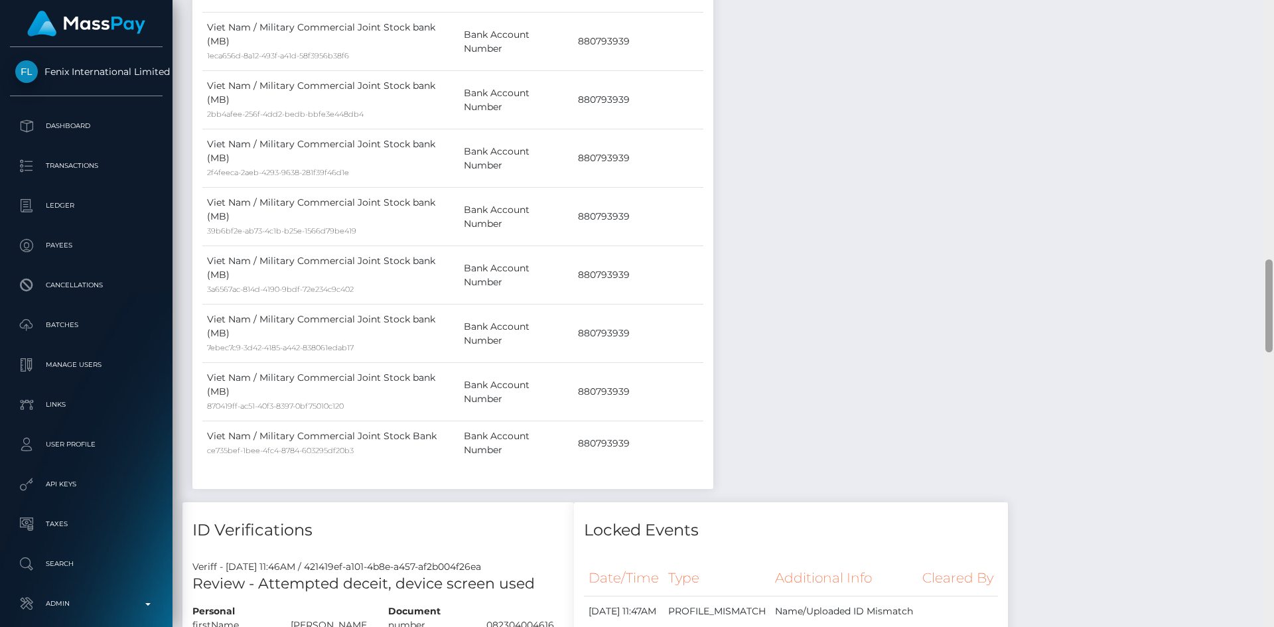
scroll to position [1843, 0]
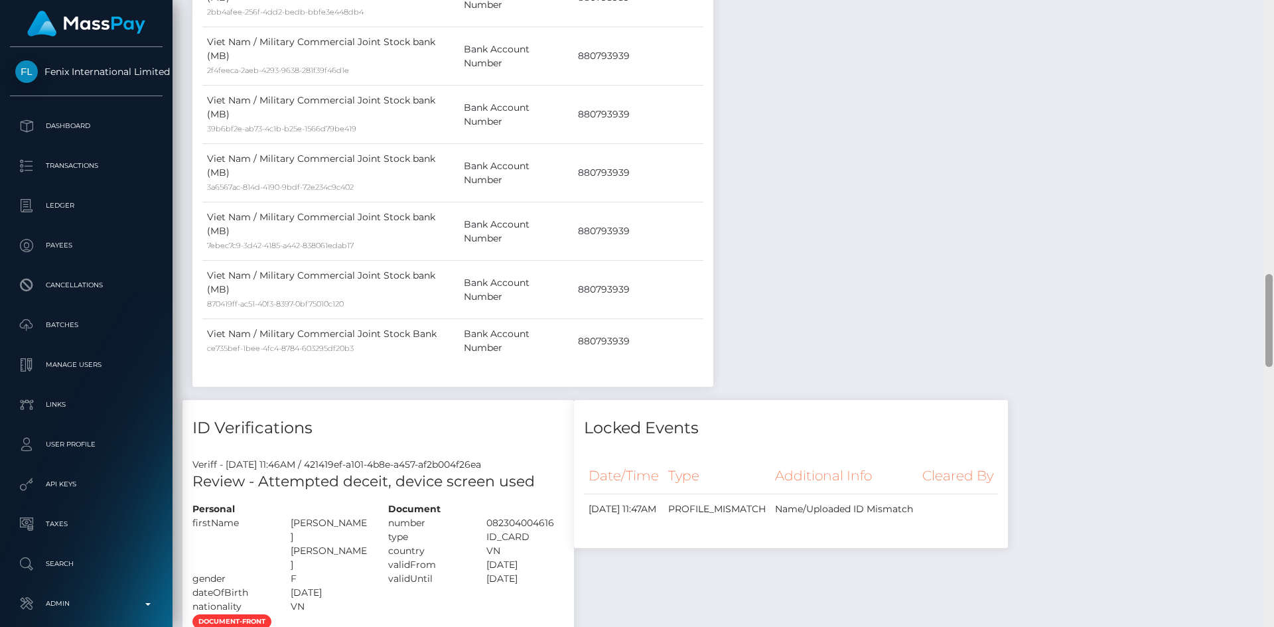
drag, startPoint x: 1270, startPoint y: 56, endPoint x: 1272, endPoint y: 328, distance: 272.1
click at [1271, 330] on div at bounding box center [1268, 320] width 7 height 93
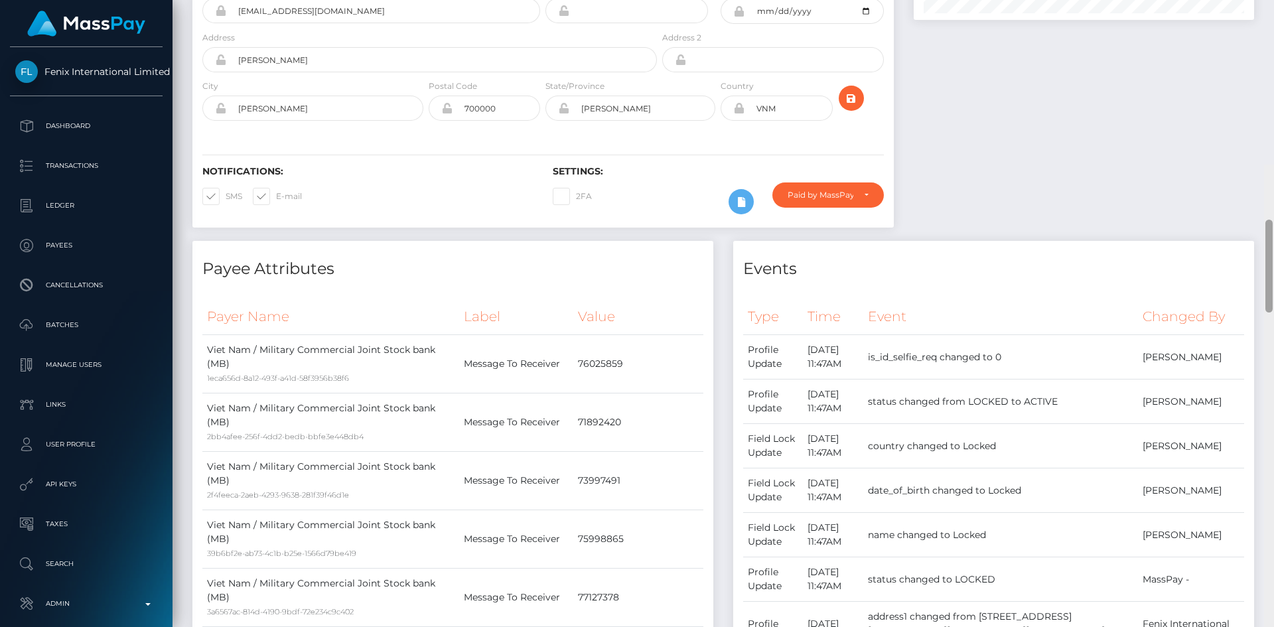
scroll to position [0, 0]
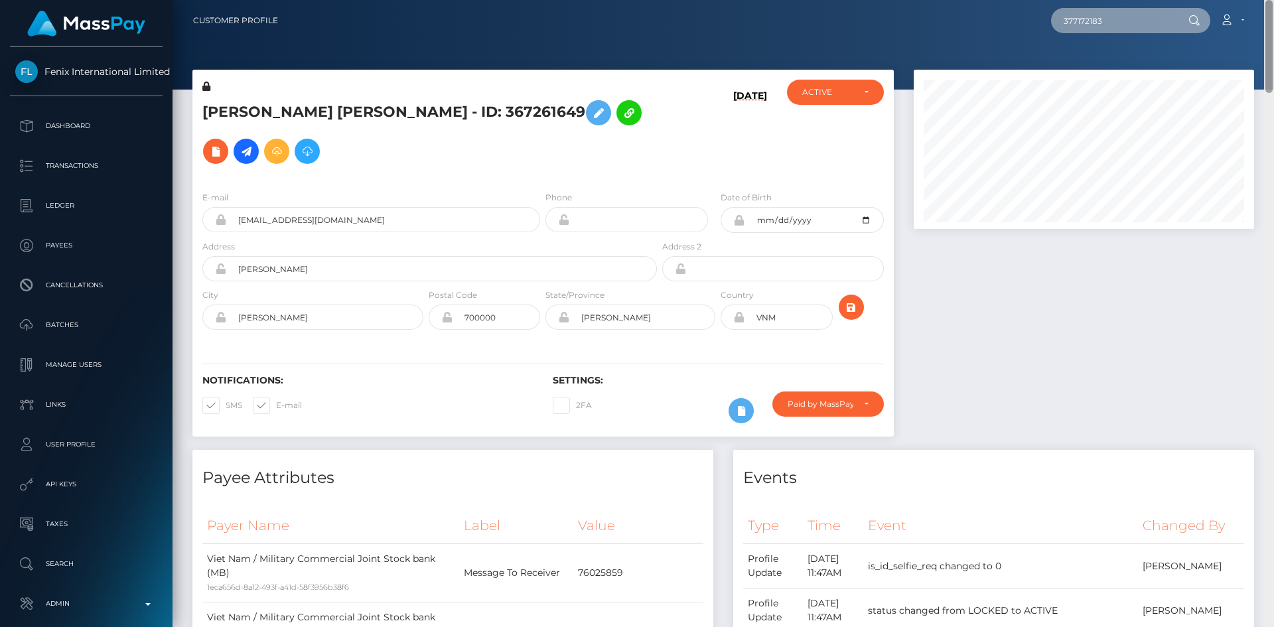
drag, startPoint x: 1268, startPoint y: 317, endPoint x: 1273, endPoint y: 15, distance: 302.0
click at [1273, 15] on div "Customer Profile 377172183 Loading... Loading... Payees: ROHANI ROHANI" at bounding box center [724, 313] width 1102 height 627
type input "377172183"
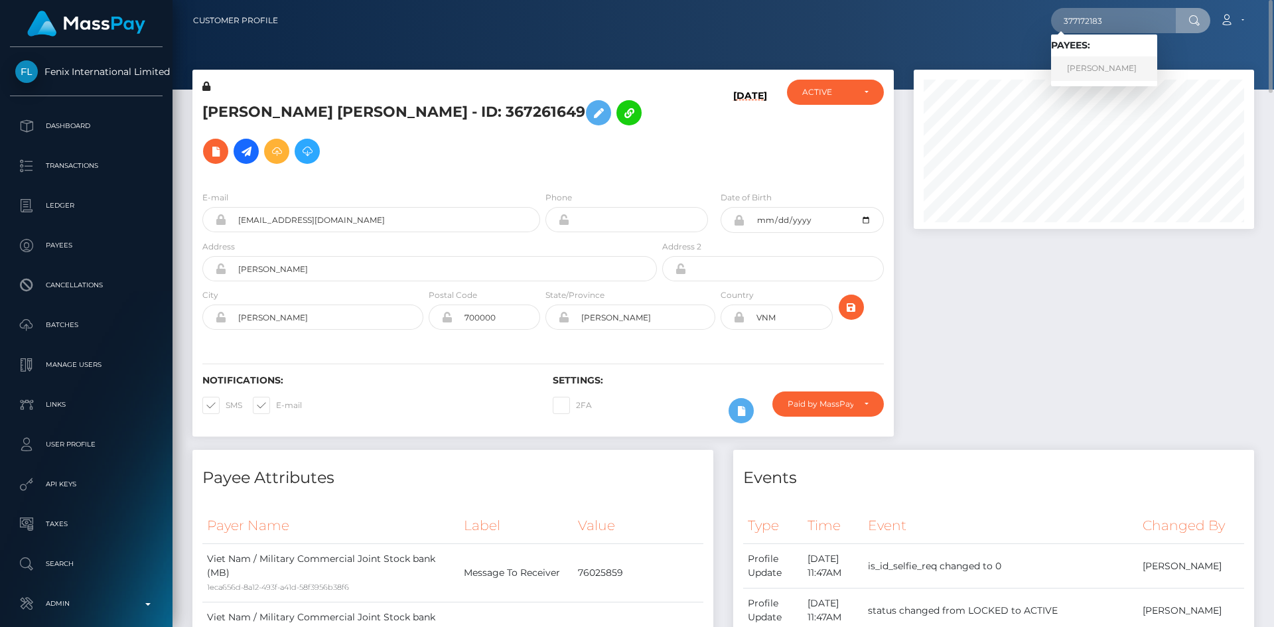
click at [1111, 68] on link "ROHANI ROHANI" at bounding box center [1104, 68] width 106 height 25
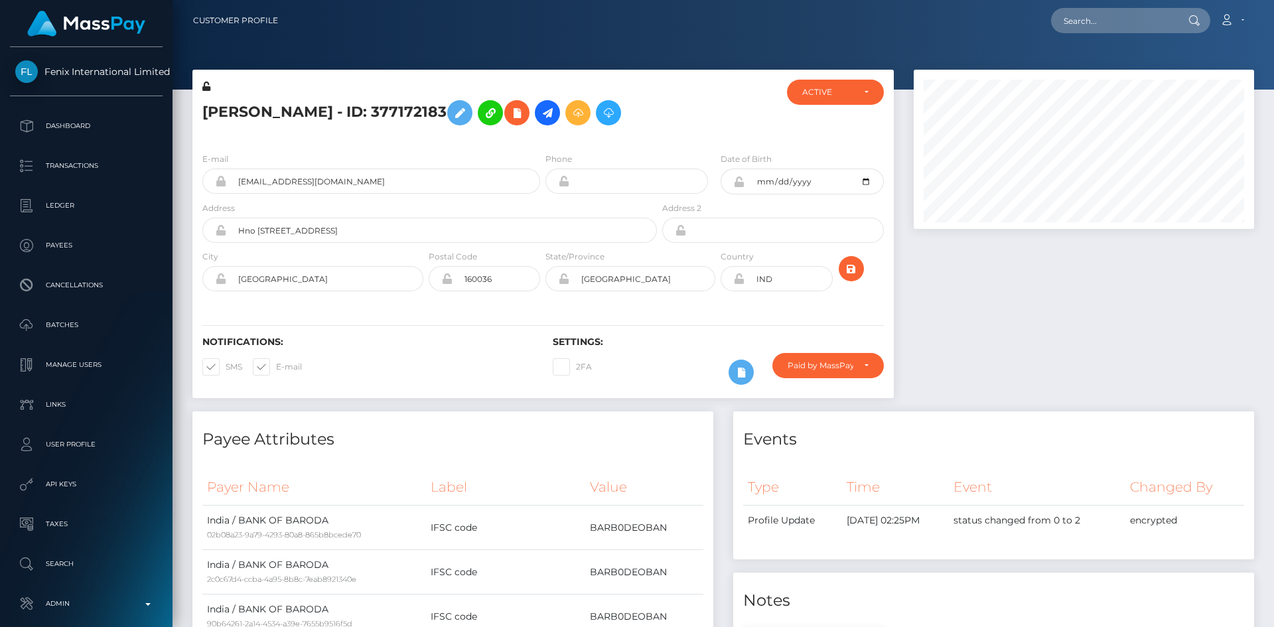
scroll to position [159, 341]
click at [438, 199] on div "E-mail [EMAIL_ADDRESS][DOMAIN_NAME]" at bounding box center [367, 176] width 350 height 49
click at [437, 182] on input "[EMAIL_ADDRESS][DOMAIN_NAME]" at bounding box center [383, 181] width 314 height 25
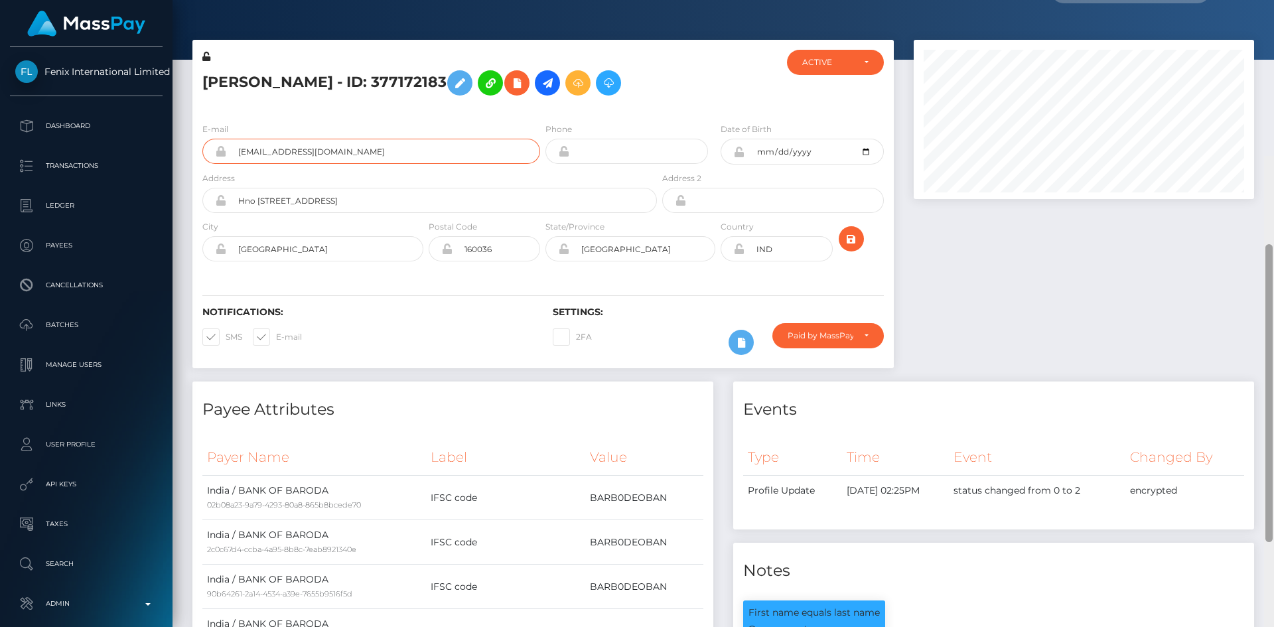
scroll to position [0, 0]
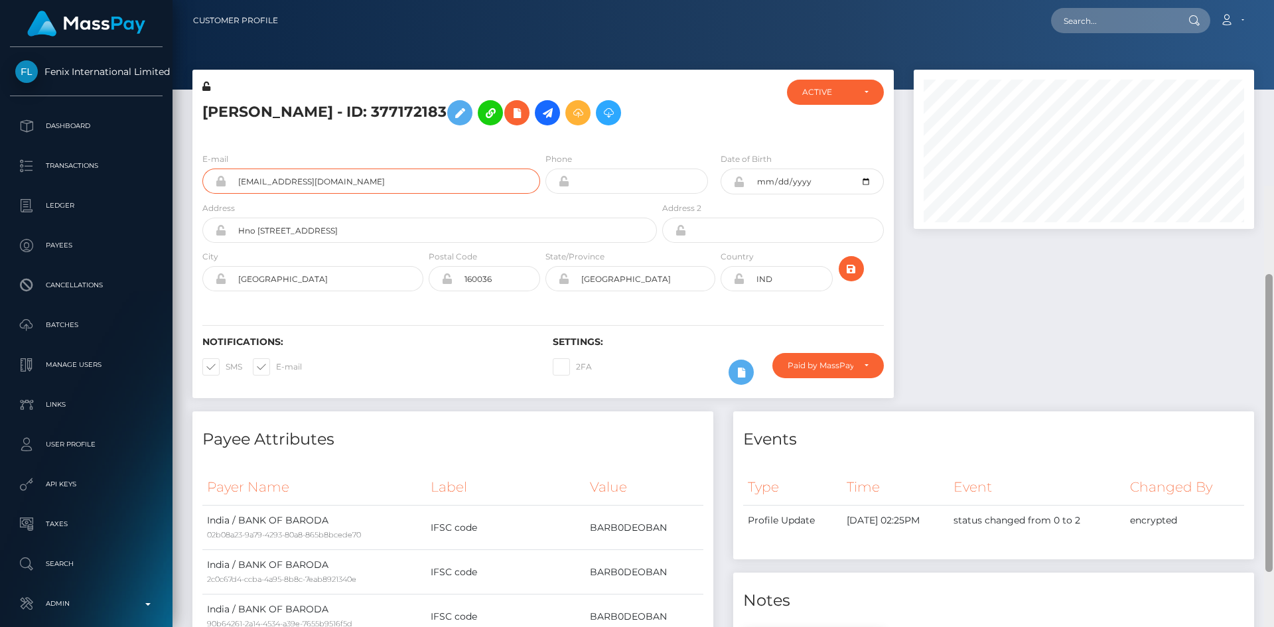
drag, startPoint x: 1269, startPoint y: 105, endPoint x: 1253, endPoint y: 36, distance: 71.0
click at [1271, 21] on div "Customer Profile Loading... Loading..." at bounding box center [724, 313] width 1102 height 627
drag, startPoint x: 1267, startPoint y: 86, endPoint x: 1269, endPoint y: 0, distance: 86.3
click at [1270, 0] on div "Customer Profile Loading... Loading..." at bounding box center [724, 313] width 1102 height 627
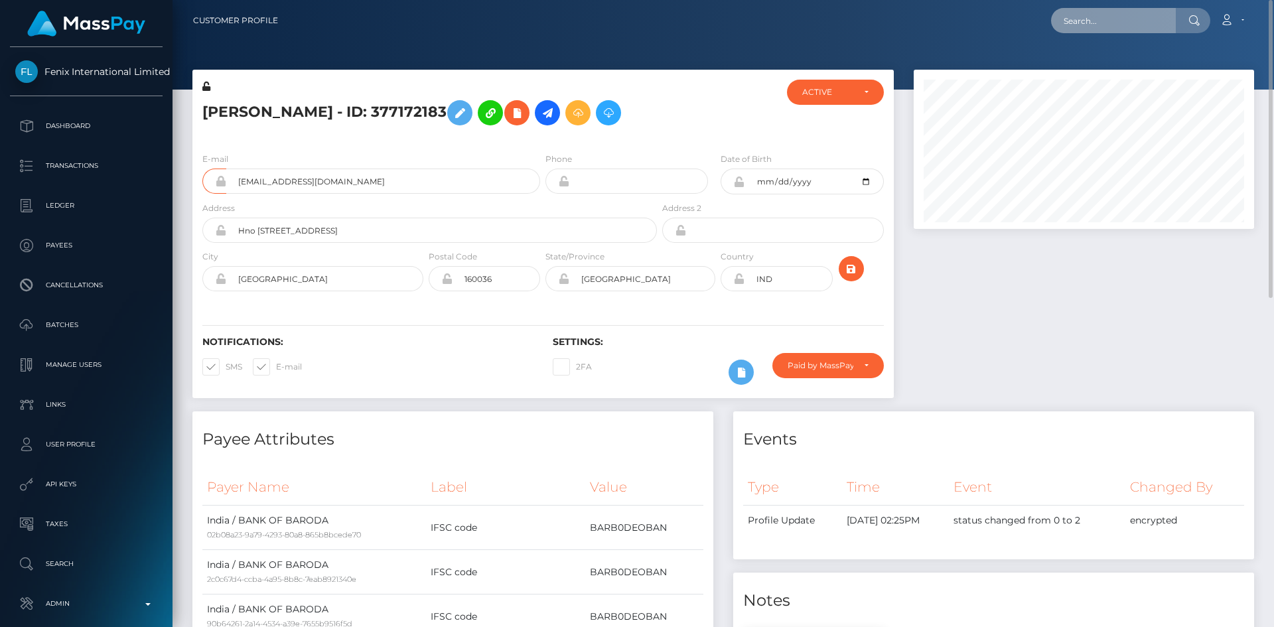
click at [1152, 14] on input "text" at bounding box center [1113, 20] width 125 height 25
paste input "489097537"
type input "489097537"
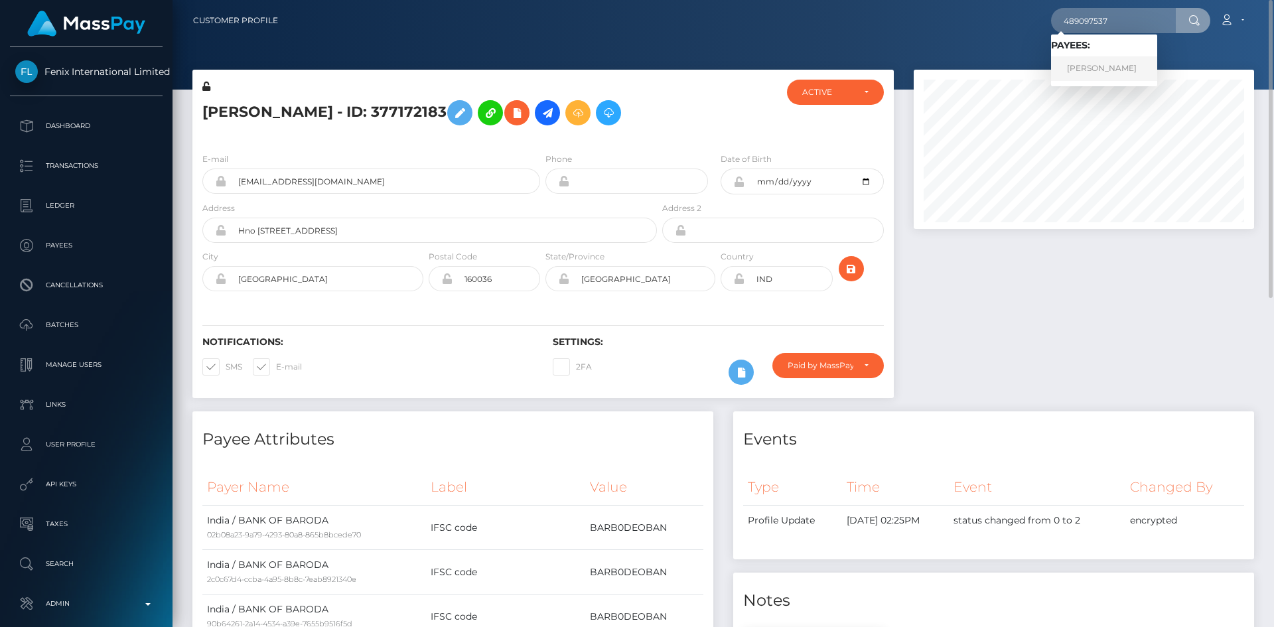
click at [1098, 65] on link "SANDRINE SEVIGNY" at bounding box center [1104, 68] width 106 height 25
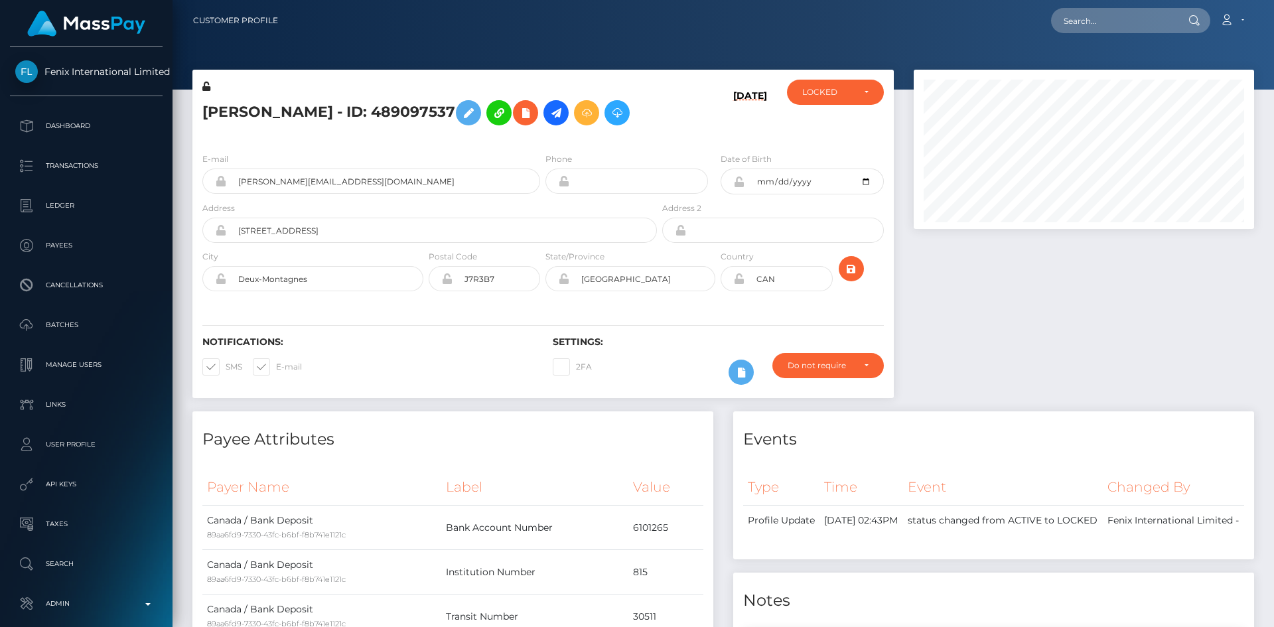
scroll to position [159, 341]
click at [409, 194] on input "[PERSON_NAME][EMAIL_ADDRESS][DOMAIN_NAME]" at bounding box center [383, 181] width 314 height 25
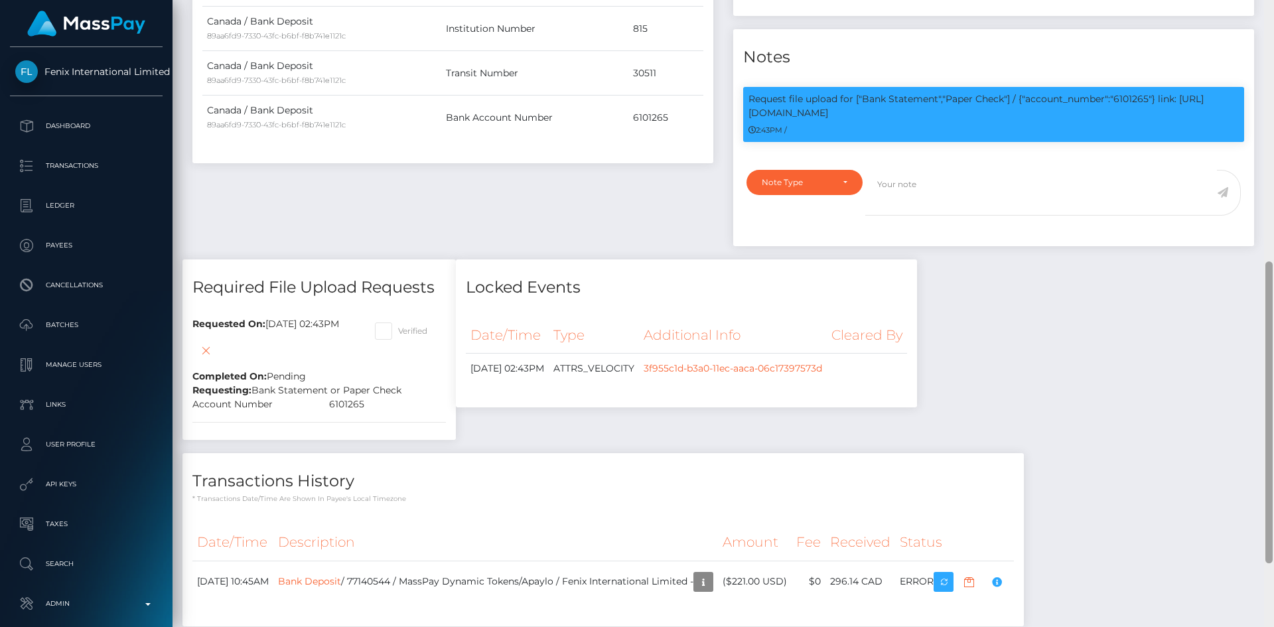
scroll to position [545, 0]
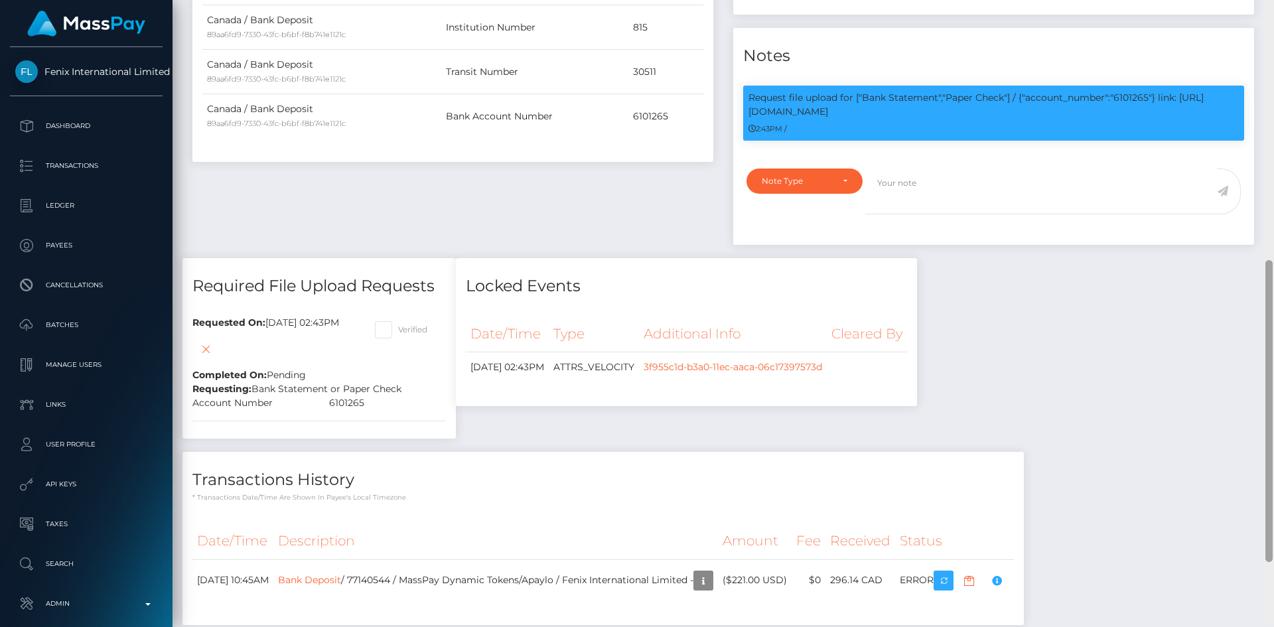
drag, startPoint x: 1272, startPoint y: 47, endPoint x: 1255, endPoint y: 308, distance: 261.4
click at [1256, 310] on div "Customer Profile Loading... Loading..." at bounding box center [724, 313] width 1102 height 627
click at [1134, 119] on p "Request file upload for ["Bank Statement","Paper Check"] / {"account_number":"6…" at bounding box center [994, 105] width 490 height 28
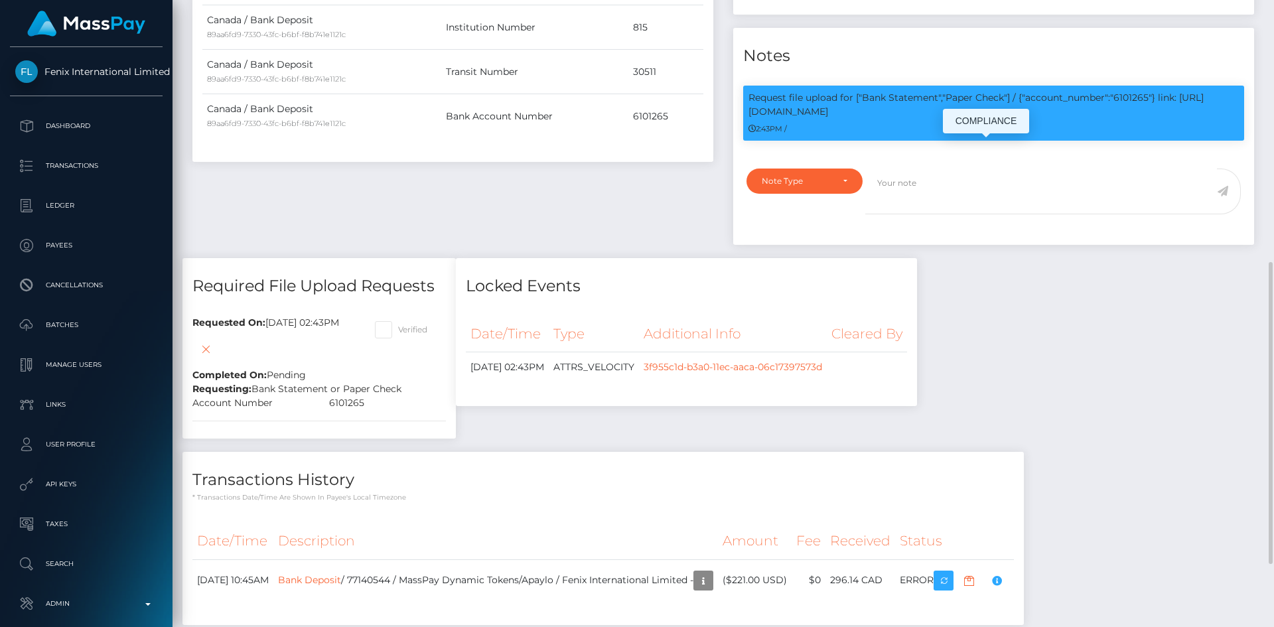
copy p "6101265"
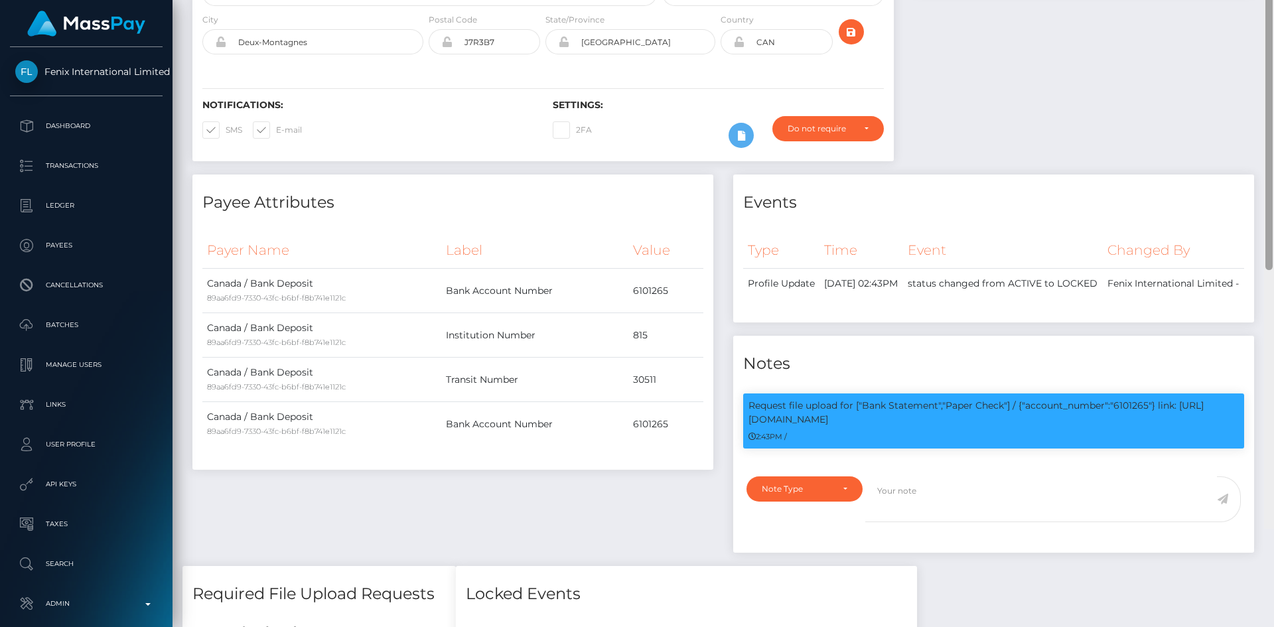
scroll to position [0, 0]
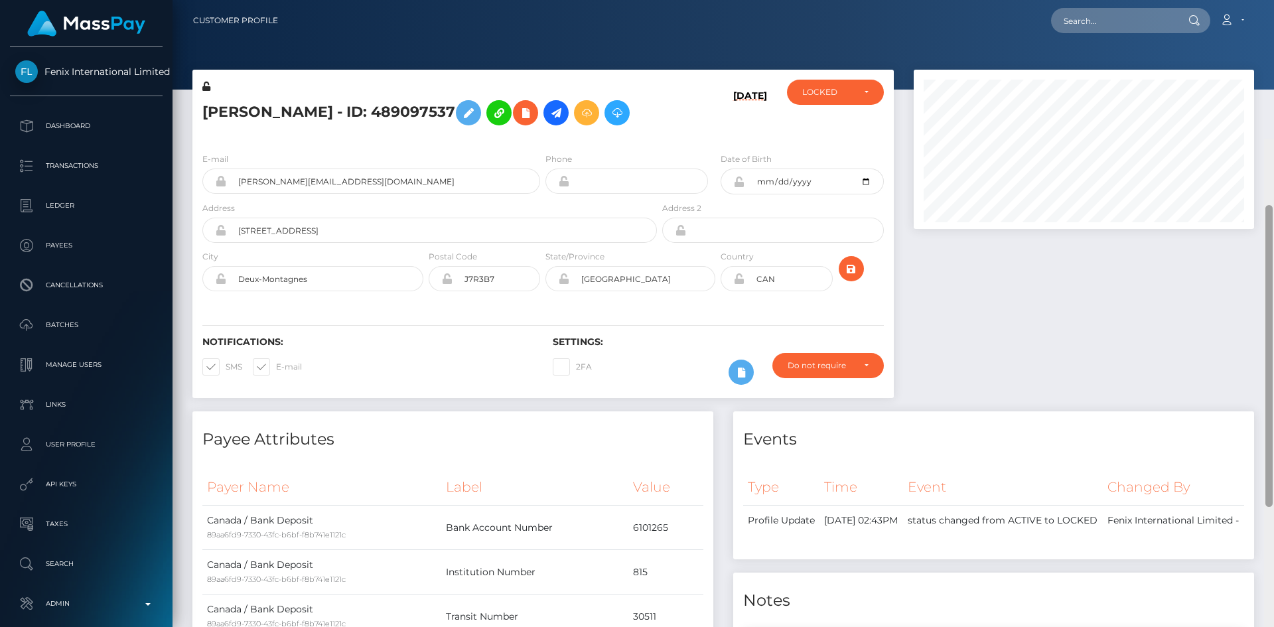
drag, startPoint x: 1271, startPoint y: 411, endPoint x: 1266, endPoint y: 28, distance: 382.9
click at [1270, 38] on div "Customer Profile Loading... Loading..." at bounding box center [724, 313] width 1102 height 627
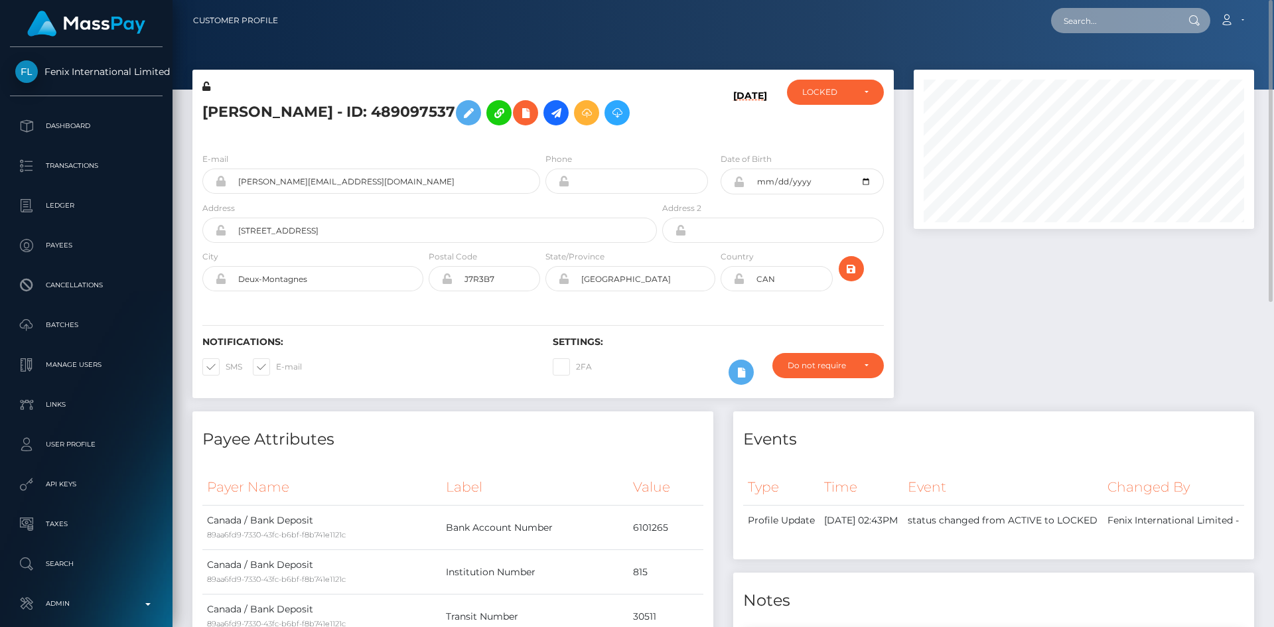
click at [1088, 21] on input "text" at bounding box center [1113, 20] width 125 height 25
paste input "367261649"
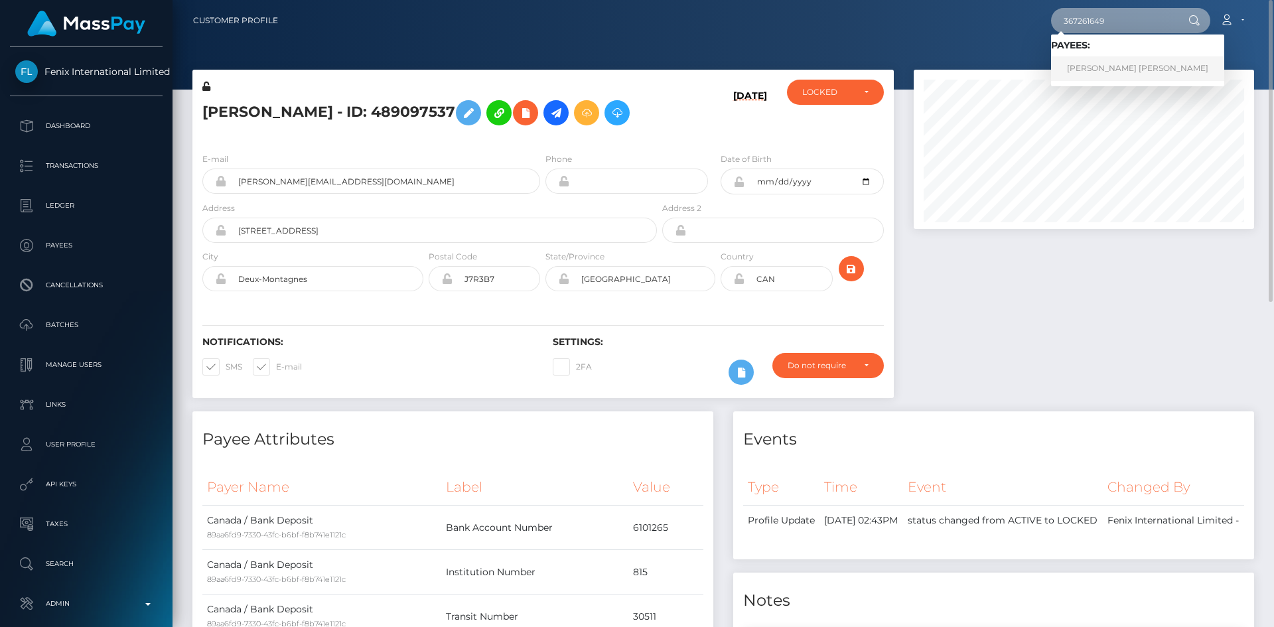
type input "367261649"
click at [1088, 65] on link "THI THUY VY NGUYEN" at bounding box center [1137, 68] width 173 height 25
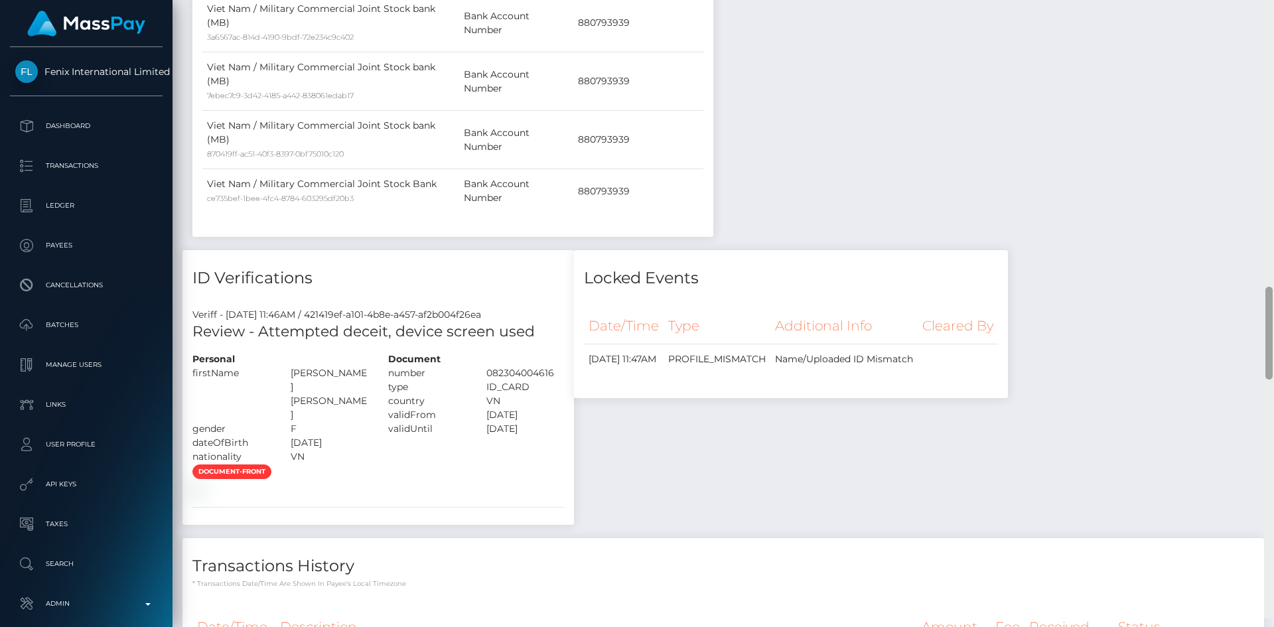
scroll to position [1997, 0]
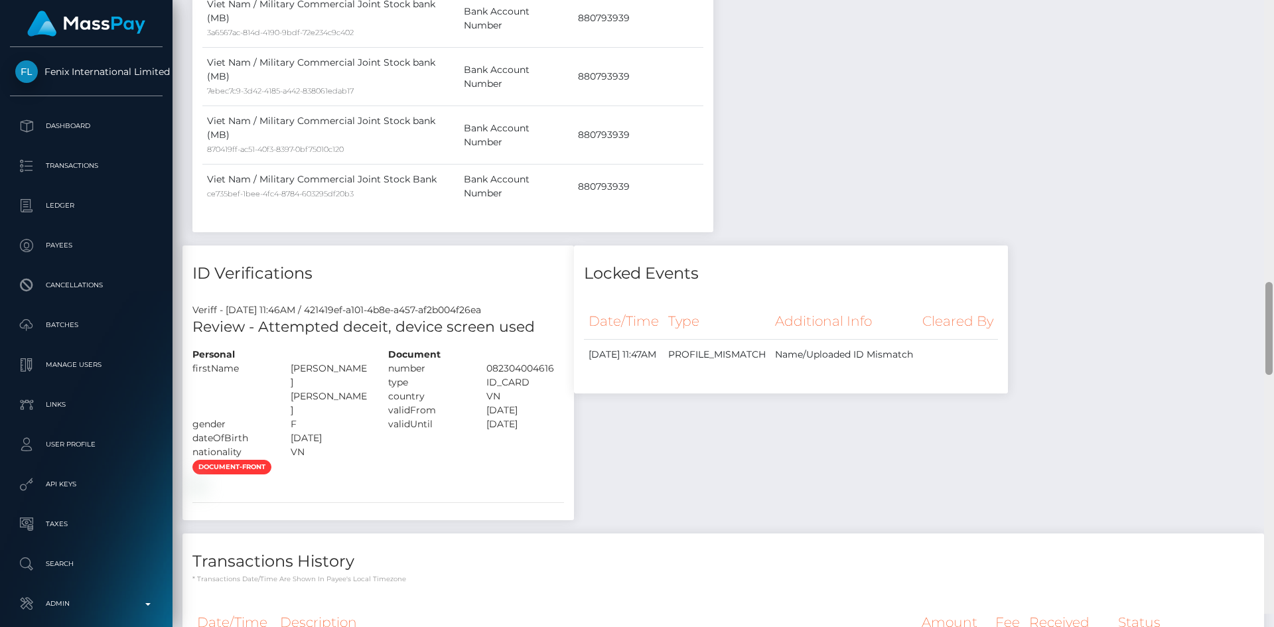
click at [1212, 356] on div "Customer Profile Loading... Loading..." at bounding box center [724, 313] width 1102 height 627
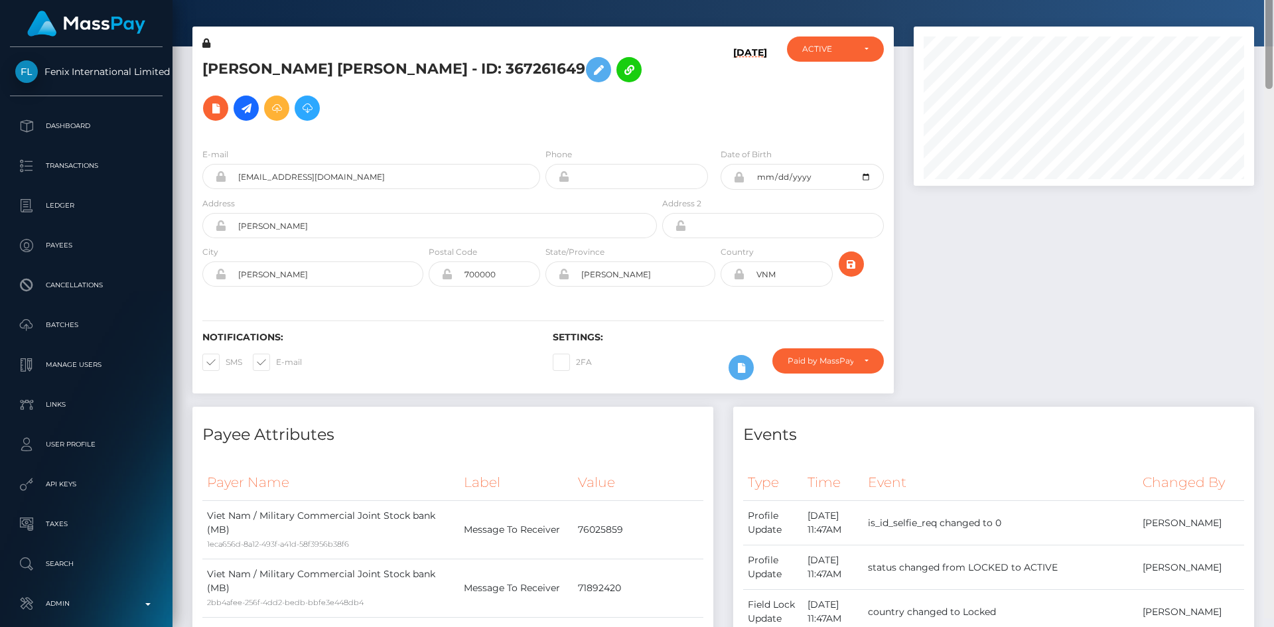
scroll to position [0, 0]
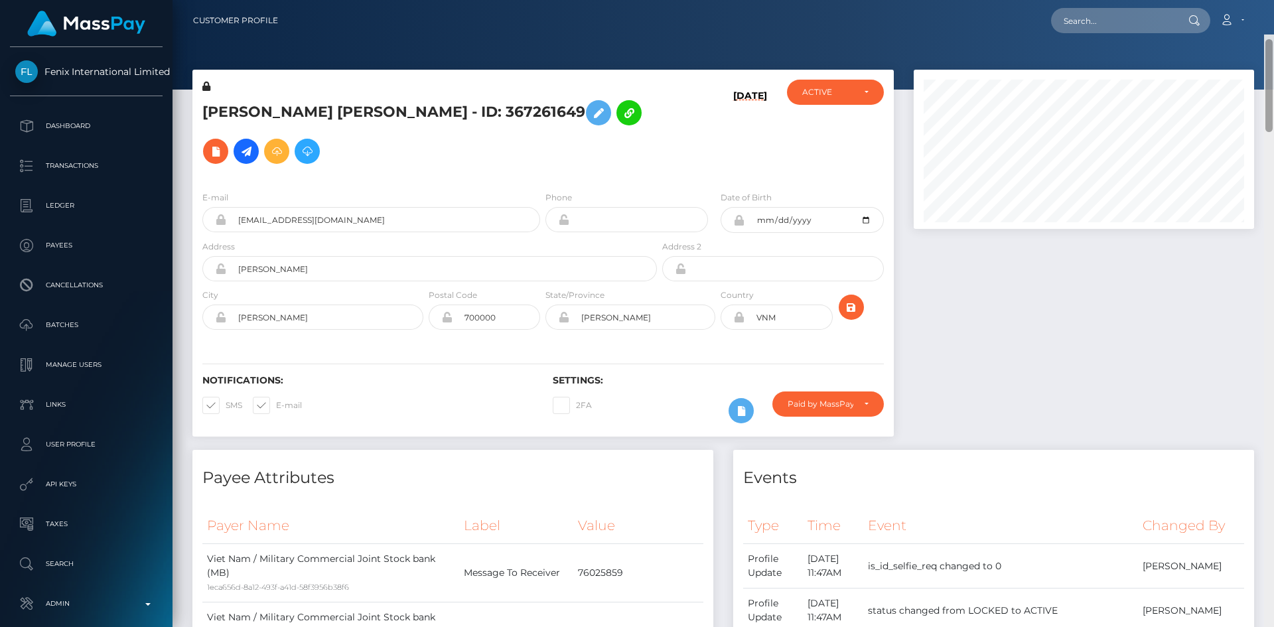
drag, startPoint x: 1272, startPoint y: 360, endPoint x: 1269, endPoint y: 60, distance: 299.9
click at [1269, 60] on div at bounding box center [1268, 85] width 7 height 93
